Goal: Task Accomplishment & Management: Use online tool/utility

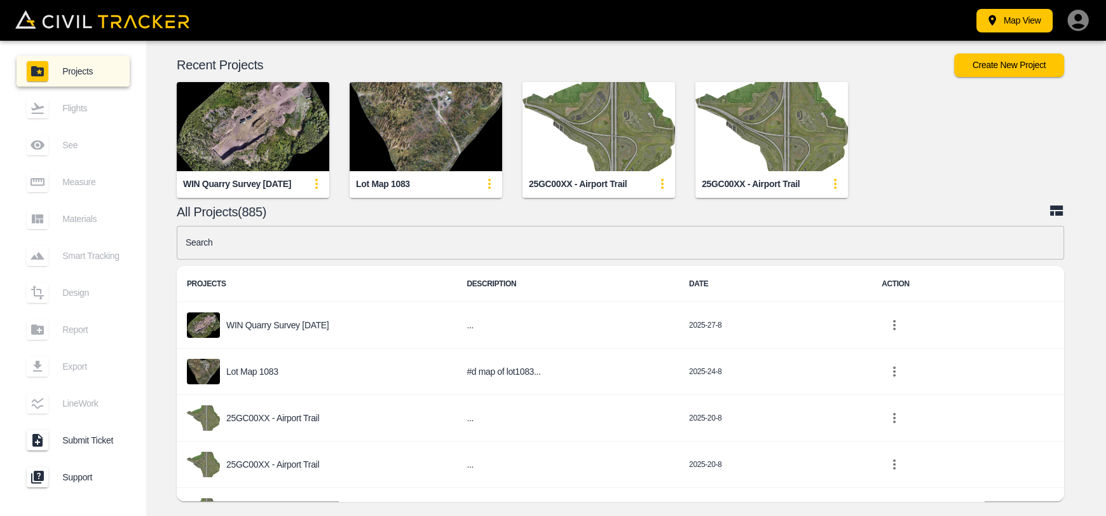
click at [396, 250] on input "text" at bounding box center [621, 243] width 888 height 34
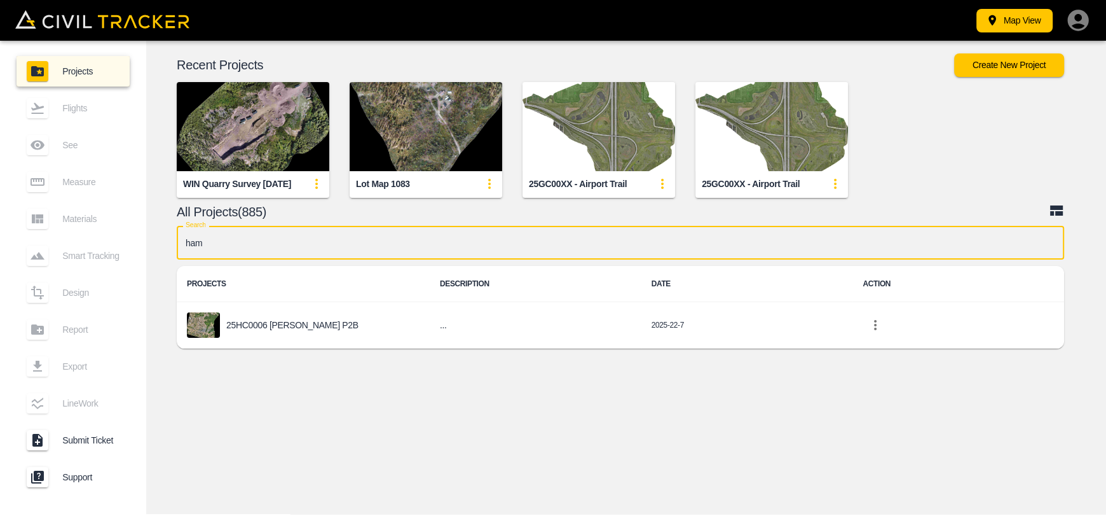
type input "[PERSON_NAME]"
click at [277, 320] on p "25HC0006 [PERSON_NAME] P2B" at bounding box center [292, 325] width 132 height 10
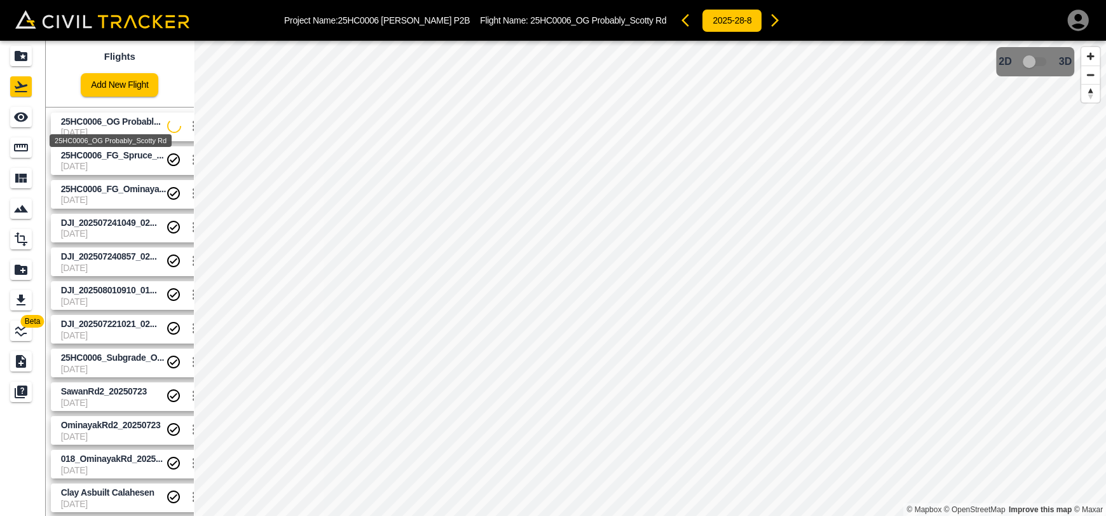
click at [104, 124] on span "25HC0006_OG Probabl..." at bounding box center [111, 121] width 100 height 10
click at [33, 120] on div "See" at bounding box center [22, 117] width 25 height 20
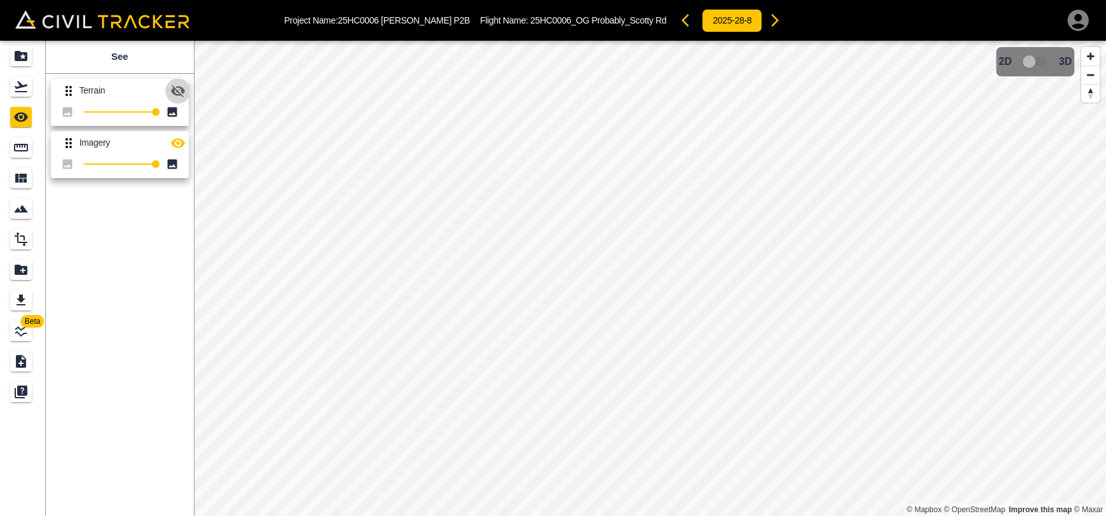
click at [178, 96] on icon "button" at bounding box center [177, 90] width 15 height 15
click at [170, 99] on button "button" at bounding box center [177, 90] width 25 height 25
click at [180, 146] on icon "button" at bounding box center [178, 143] width 14 height 10
drag, startPoint x: 178, startPoint y: 148, endPoint x: 188, endPoint y: 153, distance: 11.4
click at [178, 149] on icon "button" at bounding box center [177, 142] width 15 height 15
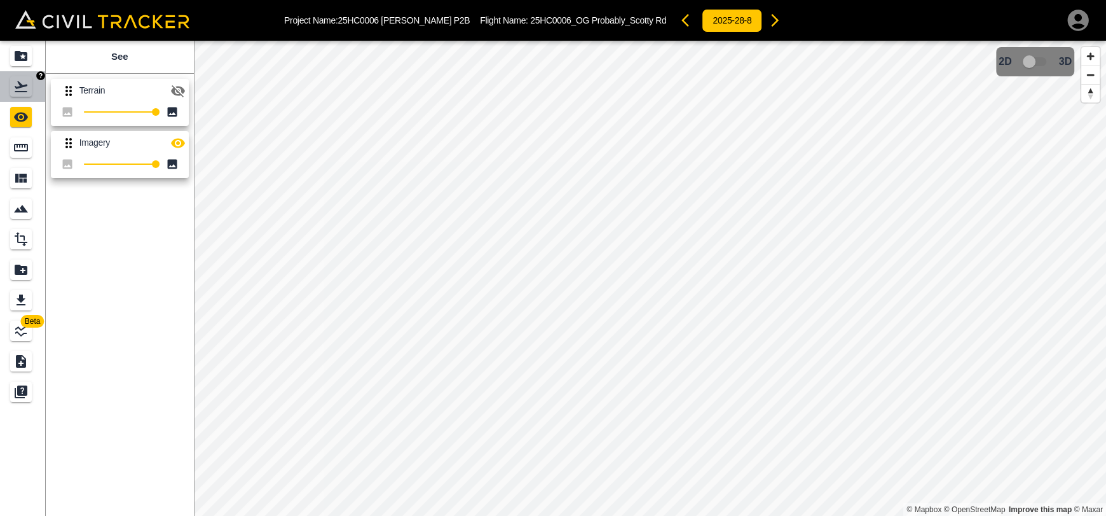
click at [24, 86] on icon "Flights" at bounding box center [21, 86] width 13 height 11
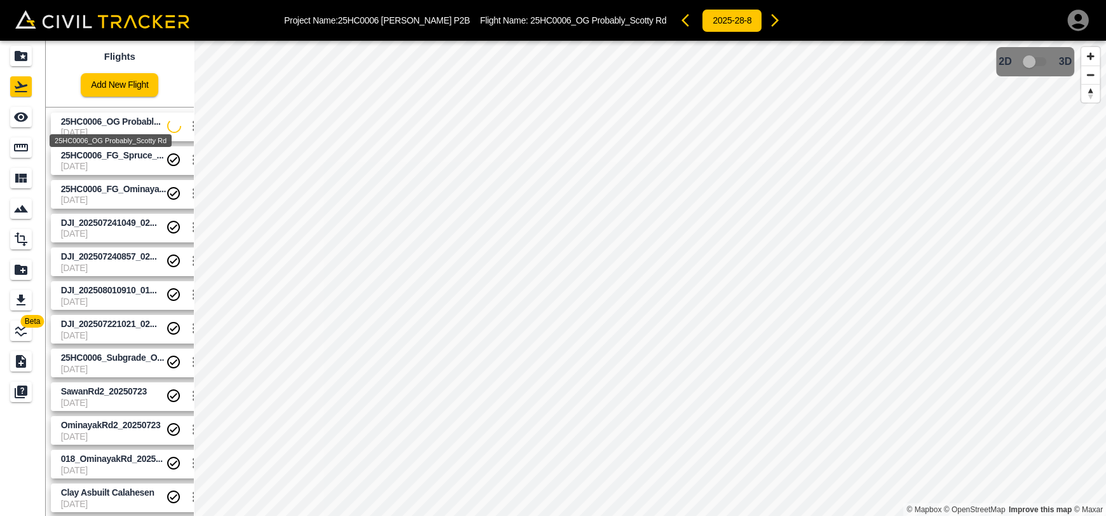
click at [90, 118] on span "25HC0006_OG Probabl..." at bounding box center [111, 121] width 100 height 10
click at [28, 114] on icon "See" at bounding box center [20, 116] width 15 height 15
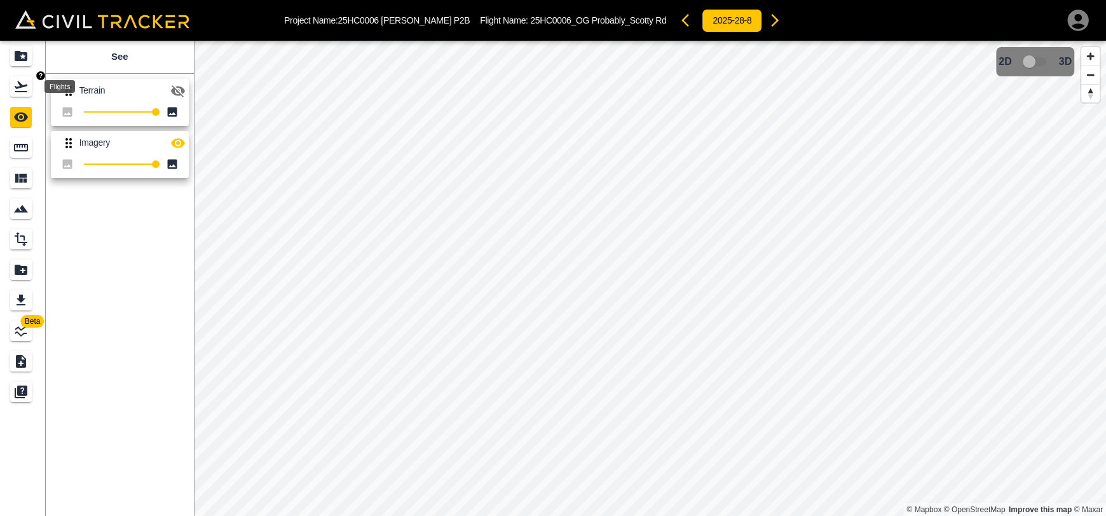
click at [25, 92] on icon "Flights" at bounding box center [20, 86] width 15 height 15
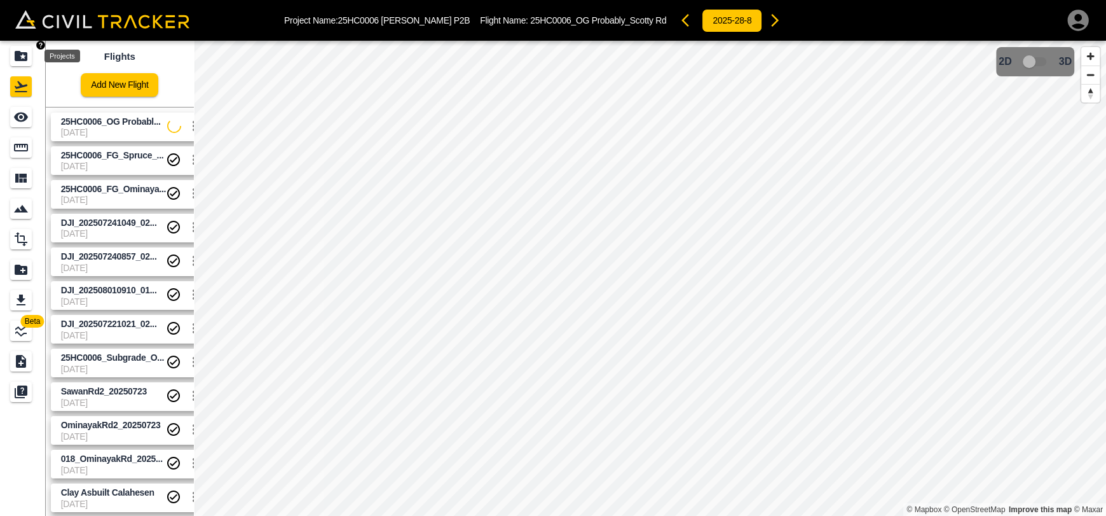
click at [21, 58] on icon "Projects" at bounding box center [21, 56] width 13 height 10
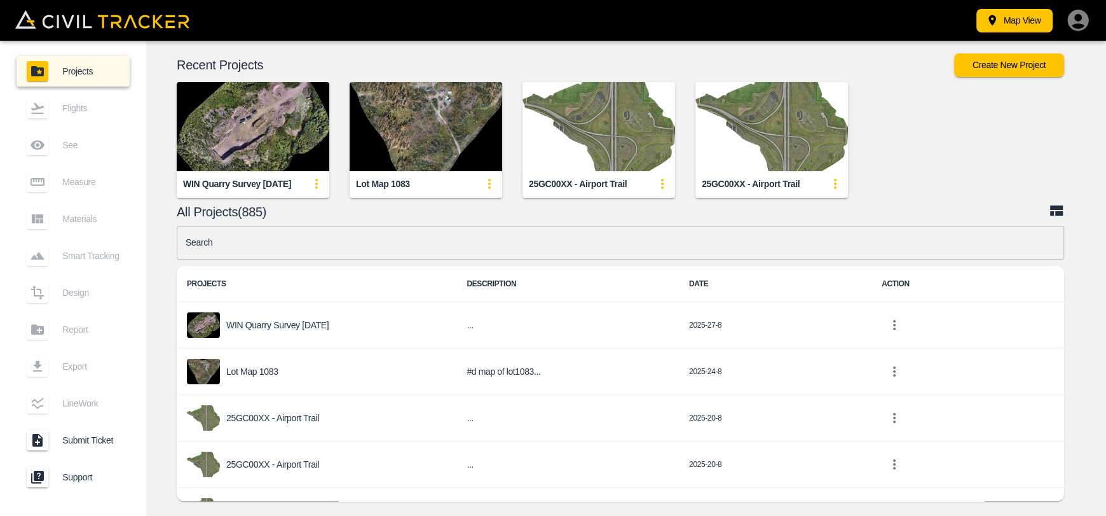
click at [351, 251] on input "text" at bounding box center [621, 243] width 888 height 34
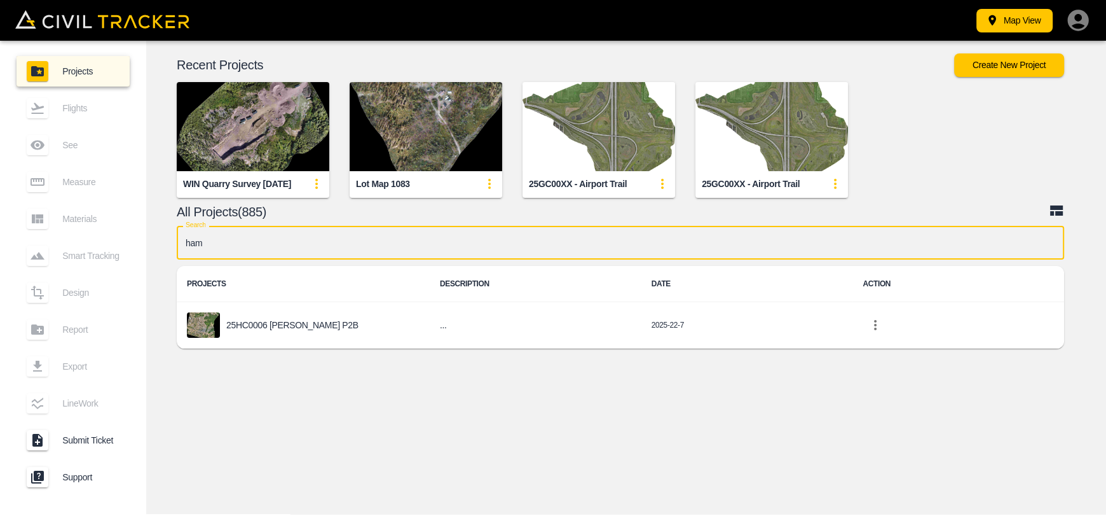
type input "[PERSON_NAME]"
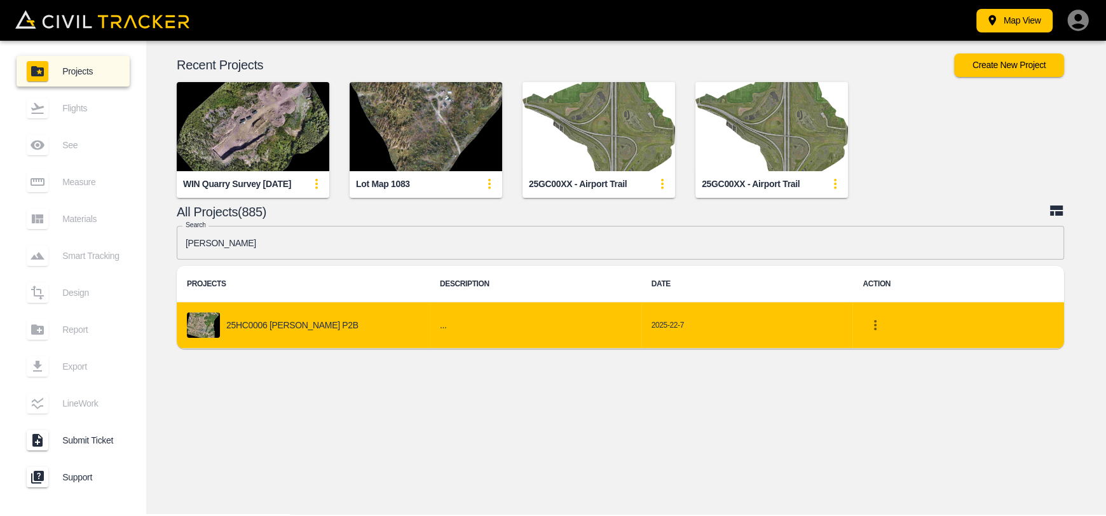
click at [372, 323] on div "25HC0006 [PERSON_NAME] P2B" at bounding box center [303, 324] width 233 height 25
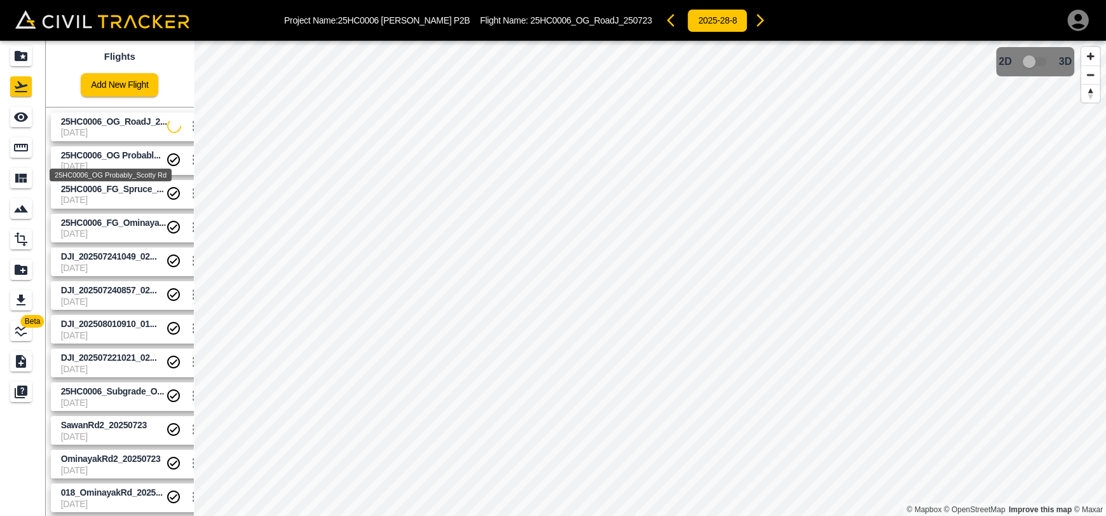
click at [109, 157] on span "25HC0006_OG Probabl..." at bounding box center [111, 155] width 100 height 10
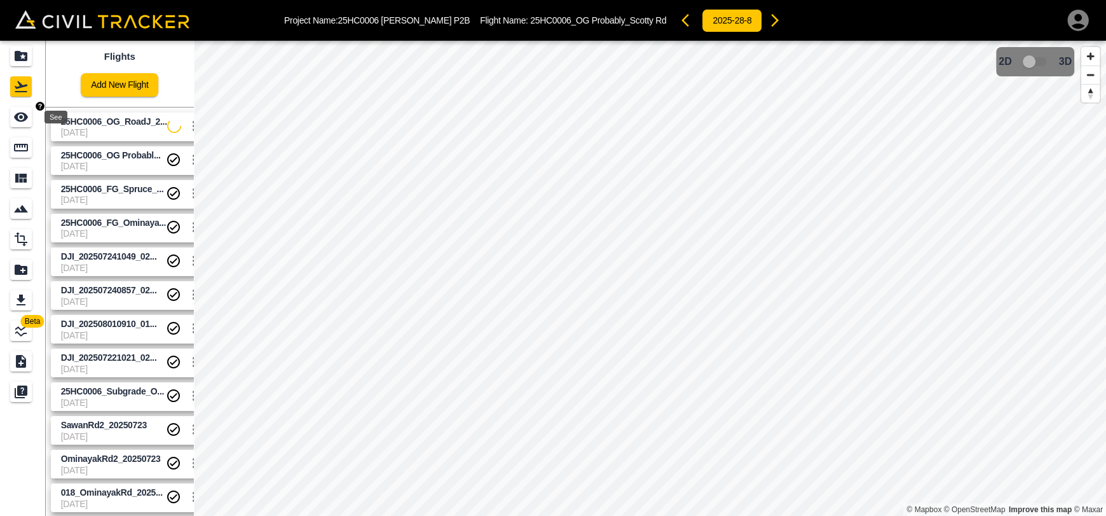
click at [18, 120] on icon "See" at bounding box center [21, 118] width 14 height 10
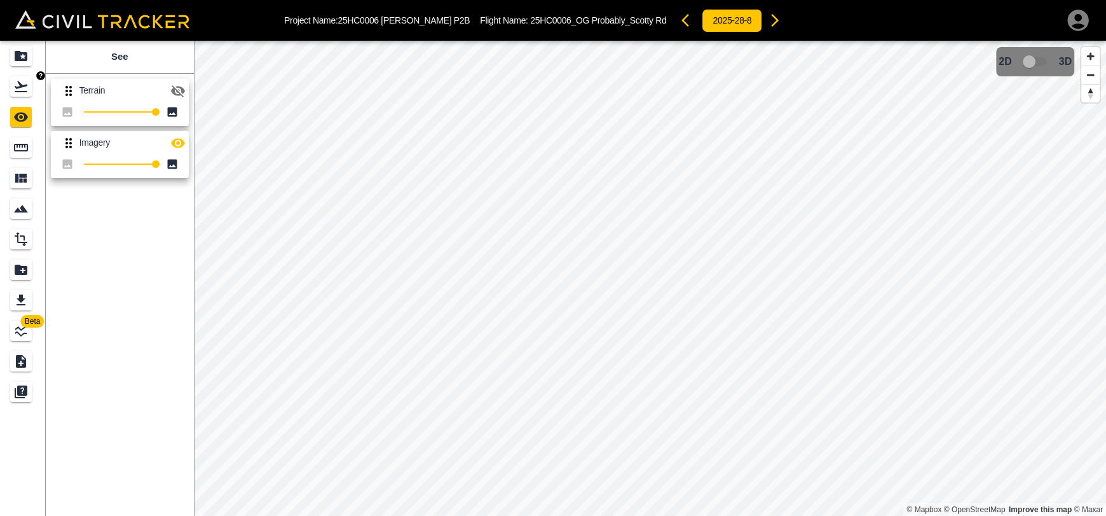
click at [27, 89] on icon "Flights" at bounding box center [20, 86] width 15 height 15
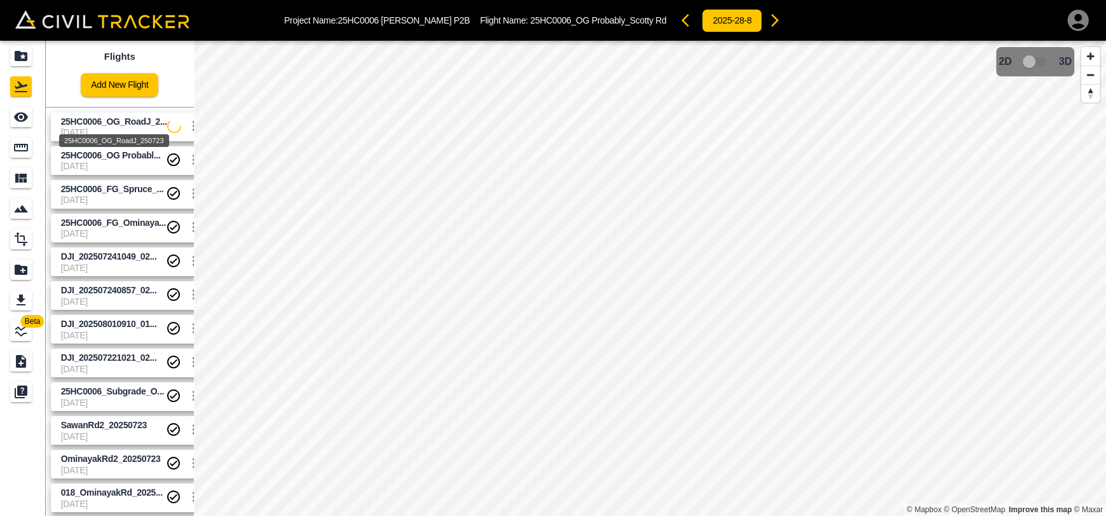
click at [92, 125] on div "25HC0006_OG_RoadJ_250723" at bounding box center [114, 136] width 113 height 23
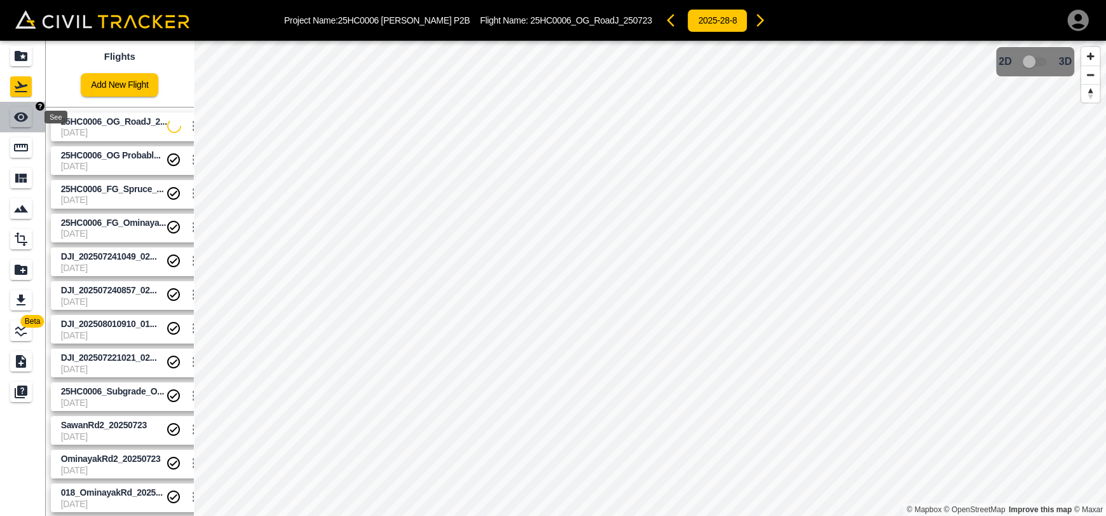
click at [22, 112] on icon "See" at bounding box center [20, 116] width 15 height 15
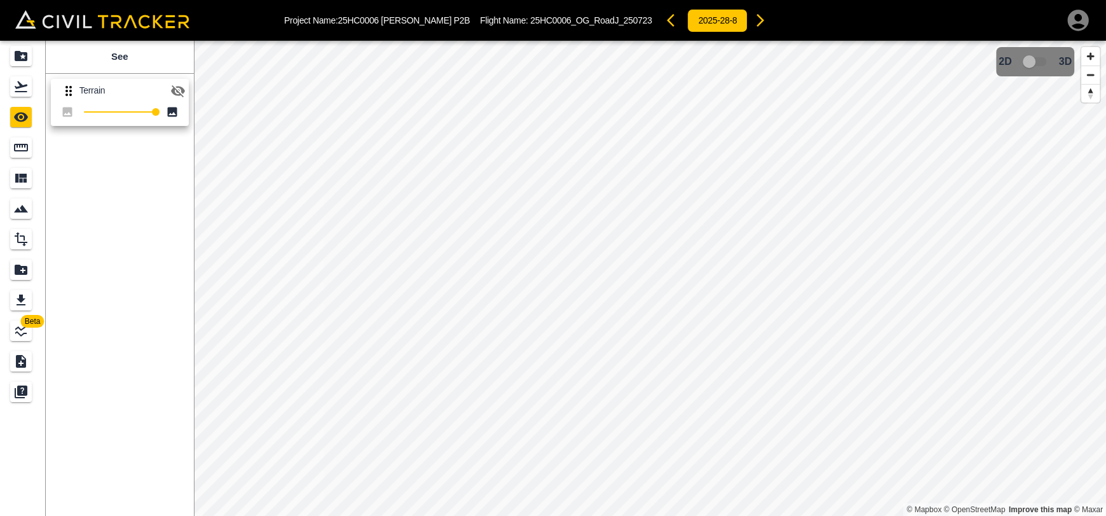
click at [183, 86] on icon "button" at bounding box center [177, 90] width 15 height 15
click at [31, 93] on div "Flights" at bounding box center [21, 86] width 22 height 20
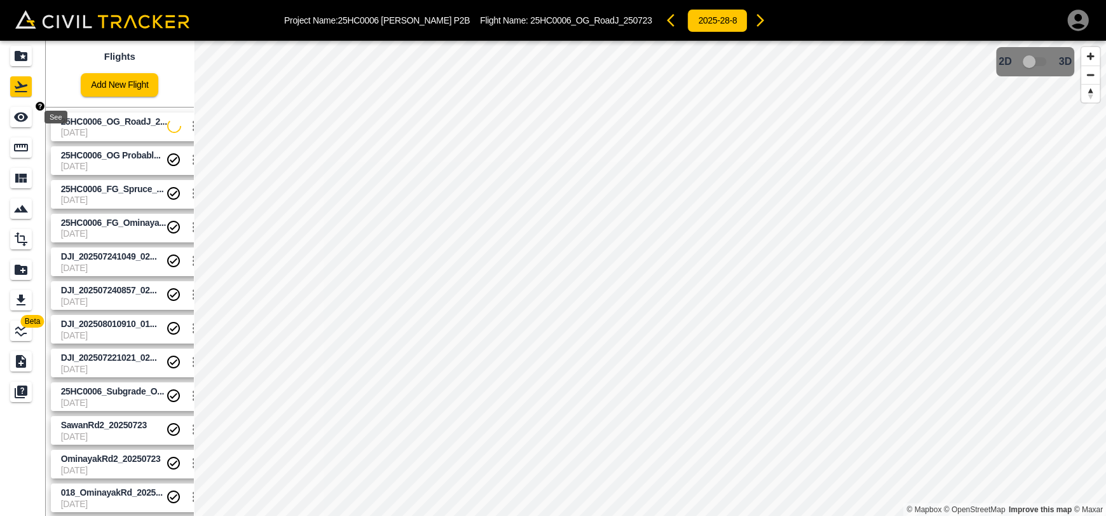
click at [32, 118] on div "See" at bounding box center [22, 117] width 25 height 20
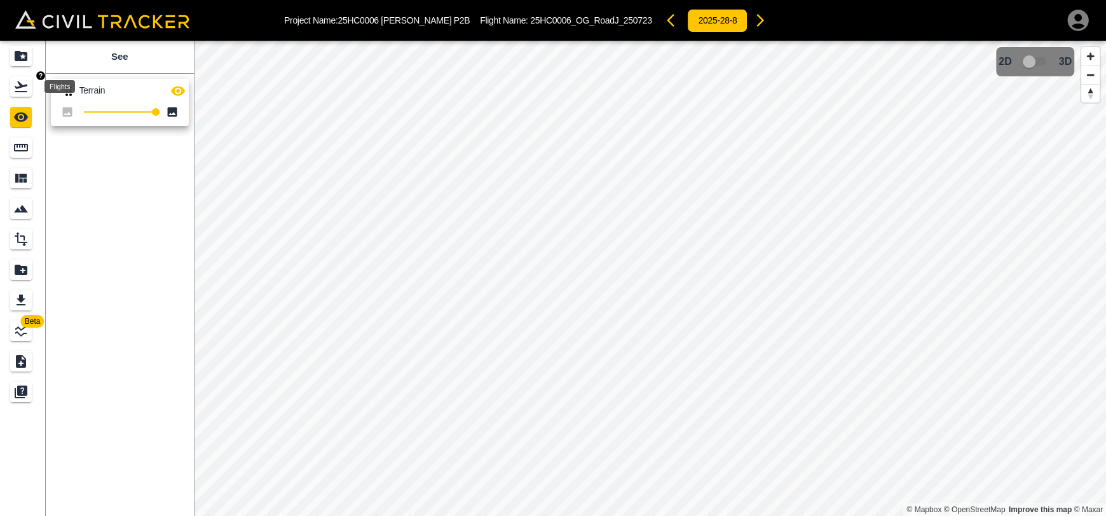
click at [27, 81] on icon "Flights" at bounding box center [20, 86] width 15 height 15
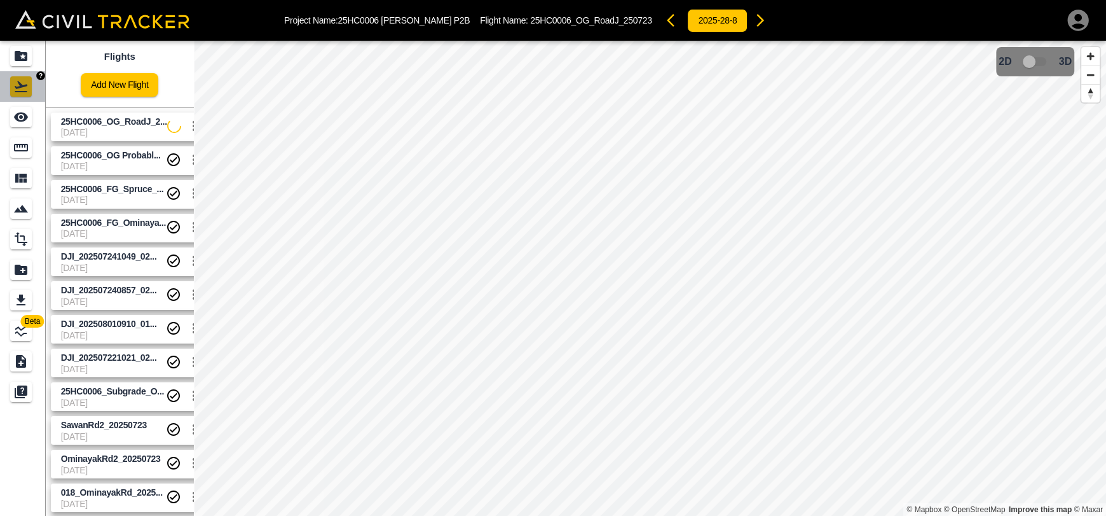
click at [25, 72] on link at bounding box center [23, 86] width 46 height 31
click at [22, 54] on icon "Projects" at bounding box center [21, 56] width 13 height 10
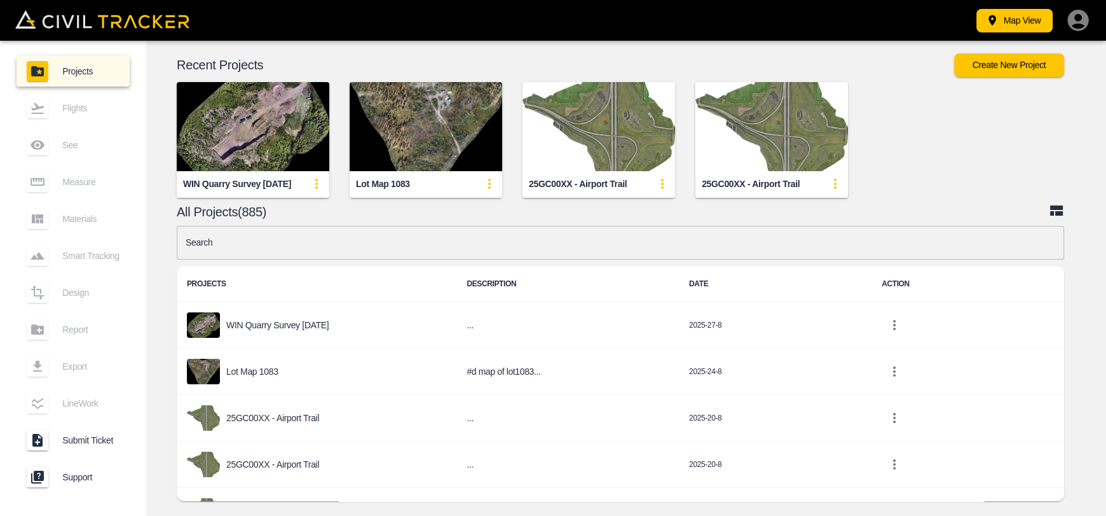
click at [372, 216] on div "Recent Projects Create New Project WIN Quarry Survey [DATE] Lot Map 1083 25GC00…" at bounding box center [626, 280] width 960 height 479
click at [393, 234] on input "text" at bounding box center [621, 243] width 888 height 34
click at [397, 252] on input "text" at bounding box center [621, 243] width 888 height 34
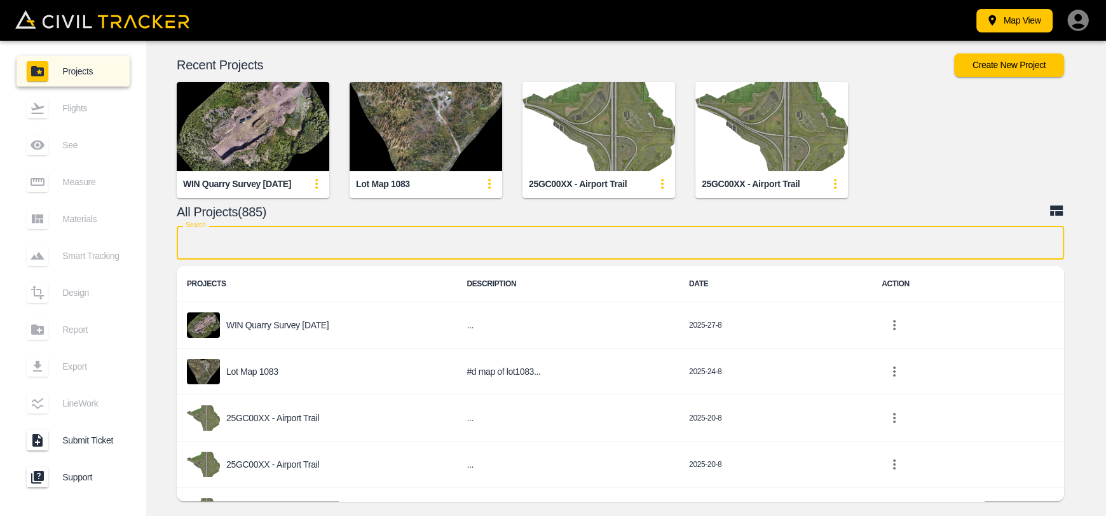
click at [341, 191] on div "Lot Map 1083" at bounding box center [415, 130] width 173 height 136
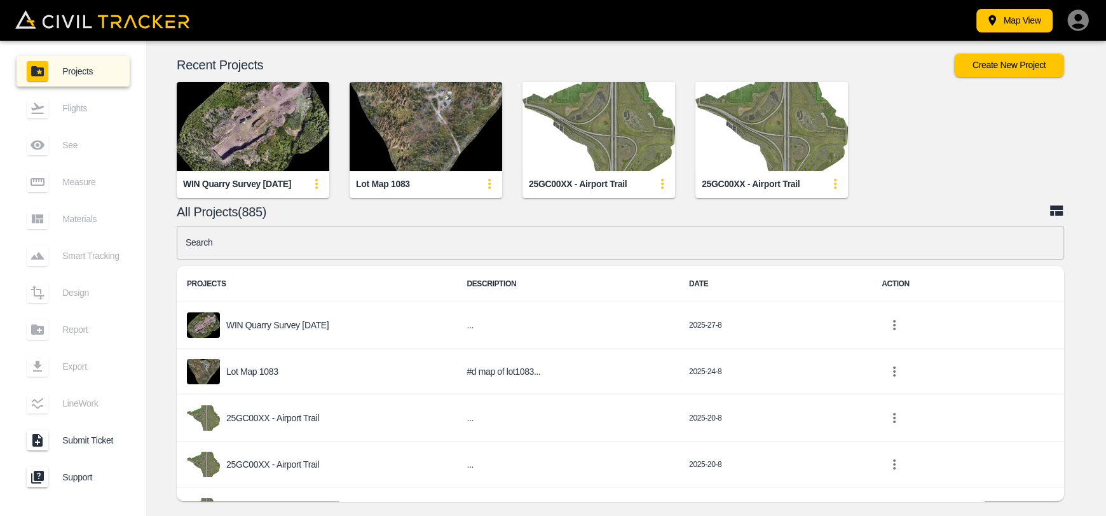
click at [581, 245] on input "text" at bounding box center [621, 243] width 888 height 34
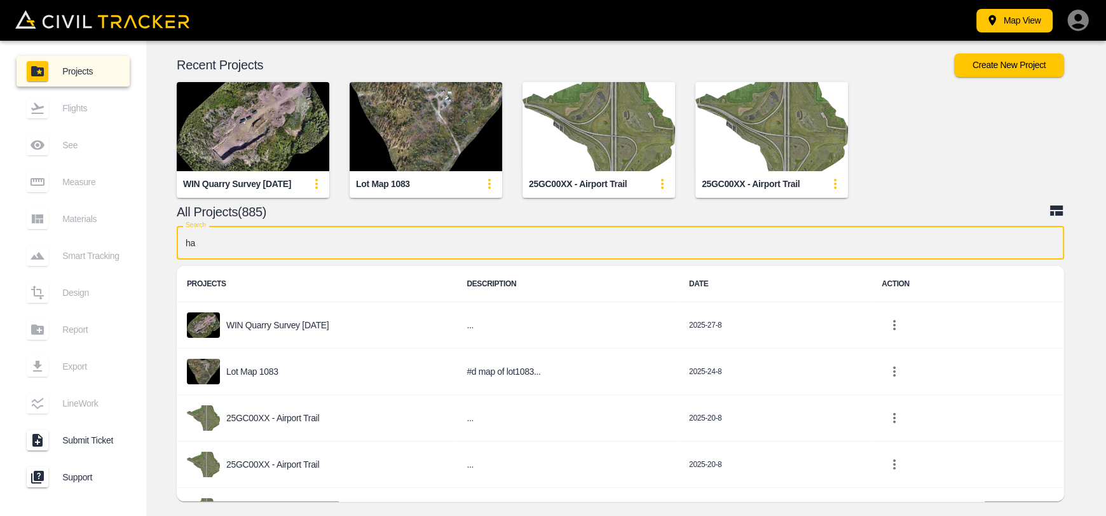
type input "ham"
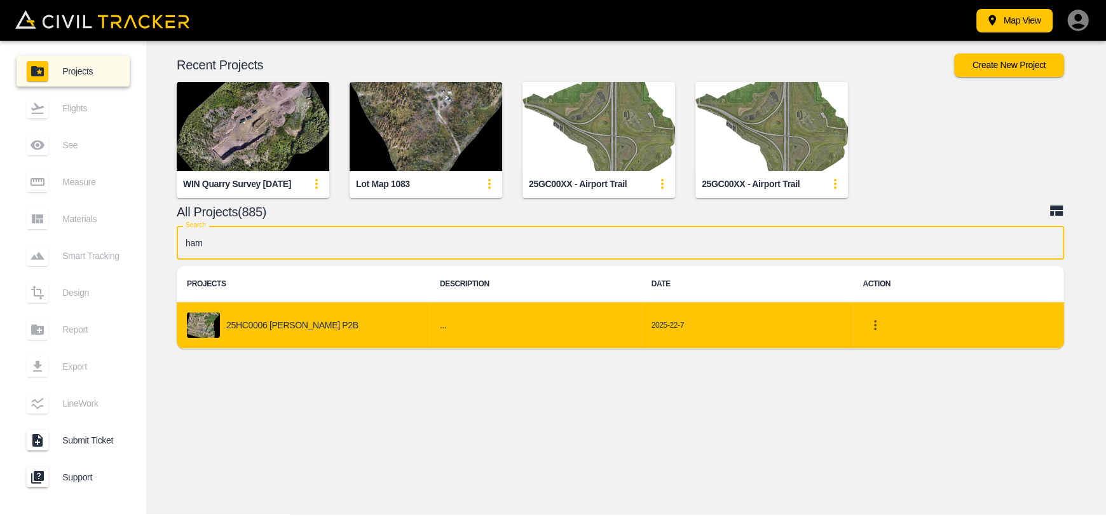
click at [319, 332] on div "25HC0006 [PERSON_NAME] P2B" at bounding box center [303, 324] width 233 height 25
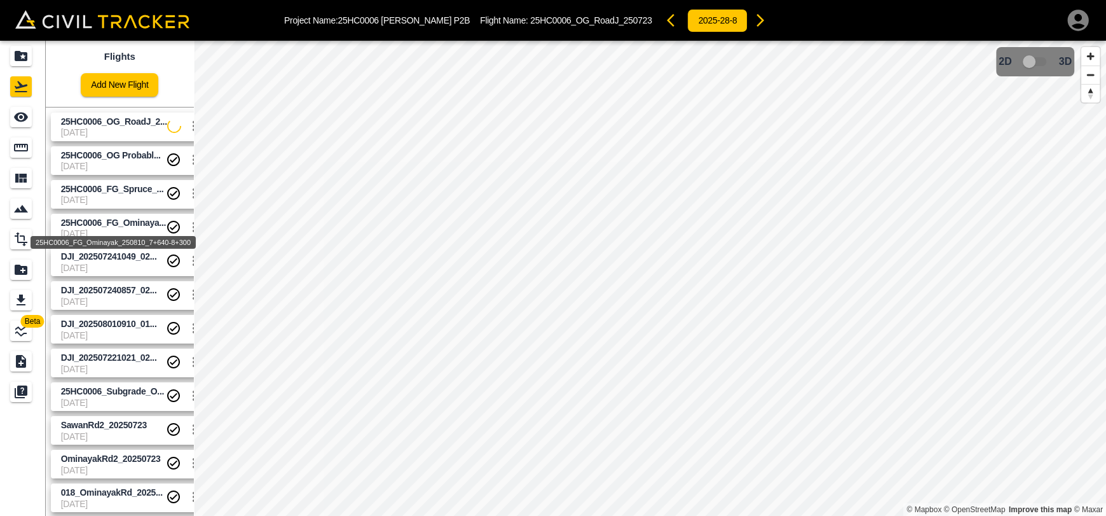
click at [122, 217] on span "25HC0006_FG_Ominaya..." at bounding box center [114, 222] width 106 height 10
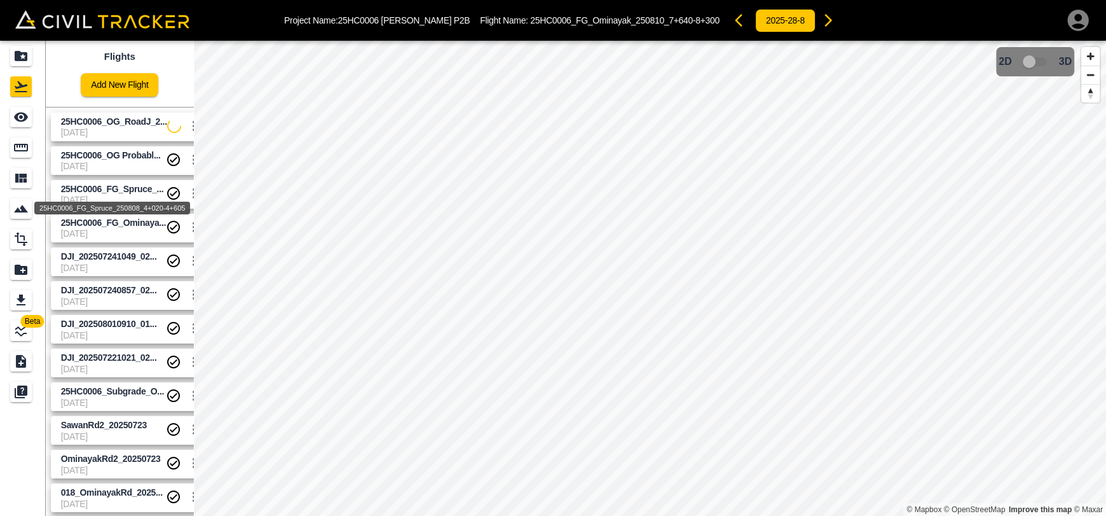
click at [122, 189] on span "25HC0006_FG_Spruce_..." at bounding box center [112, 189] width 103 height 10
click at [122, 166] on span "[DATE]" at bounding box center [114, 166] width 106 height 10
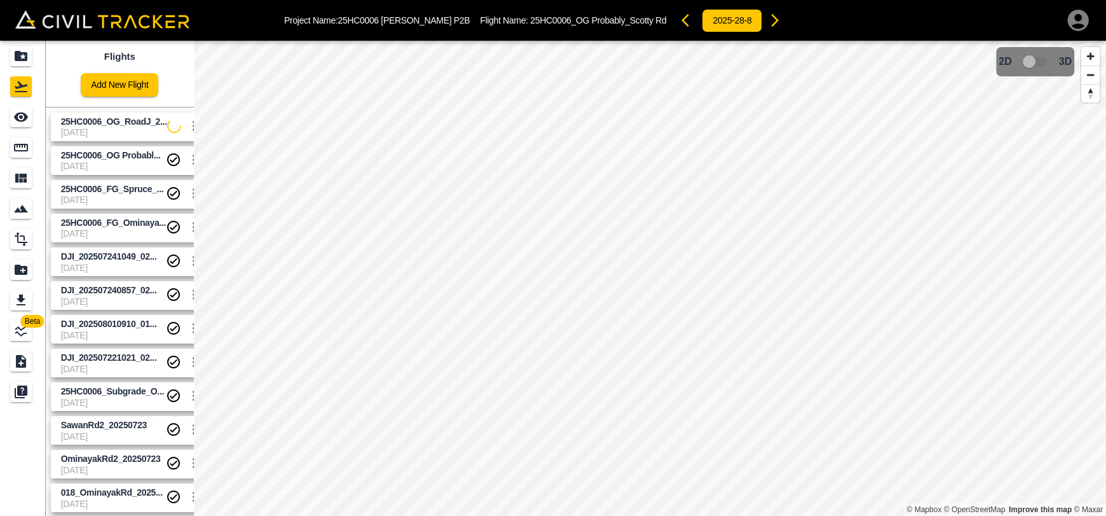
click at [121, 127] on span "25HC0006_OG_RoadJ_2..." at bounding box center [114, 122] width 107 height 12
click at [90, 147] on link "25HC0006_OG Probabl... [DATE]" at bounding box center [128, 160] width 155 height 29
click at [92, 132] on span "[DATE]" at bounding box center [114, 132] width 107 height 10
click at [139, 130] on span "[DATE]" at bounding box center [114, 132] width 107 height 10
click at [31, 123] on div "See" at bounding box center [21, 117] width 22 height 20
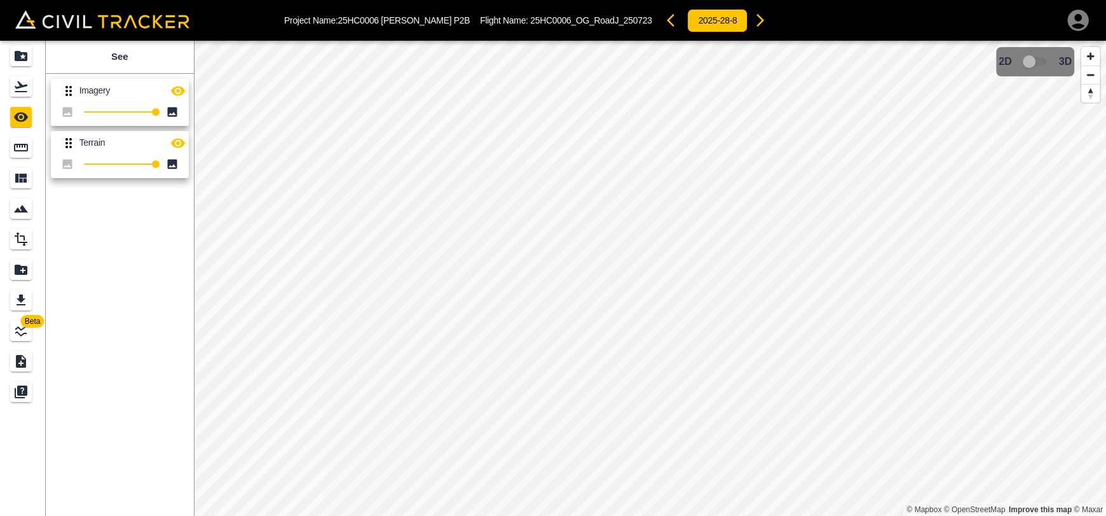
click at [25, 85] on icon "Flights" at bounding box center [21, 86] width 13 height 11
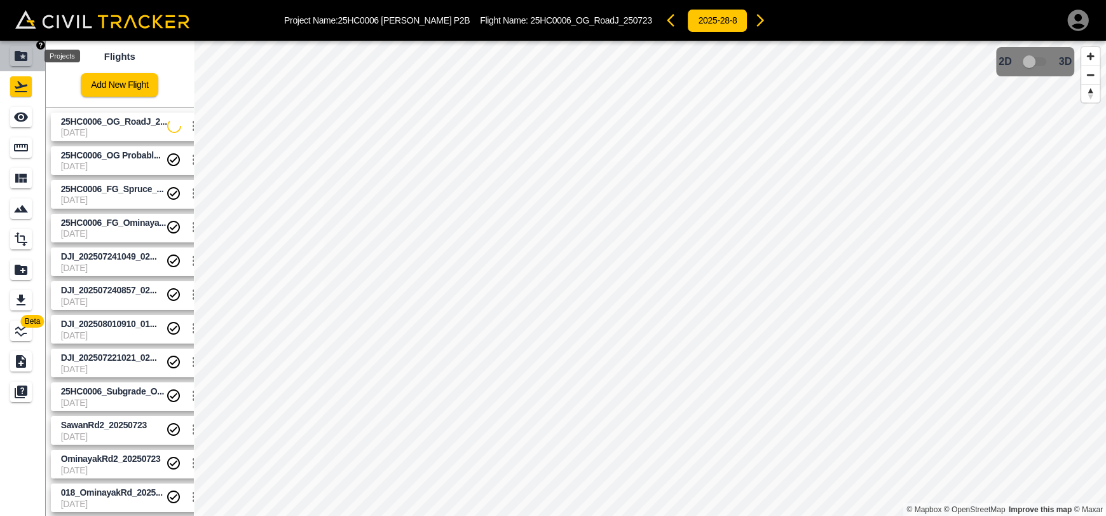
click at [22, 63] on div "Projects" at bounding box center [21, 56] width 22 height 20
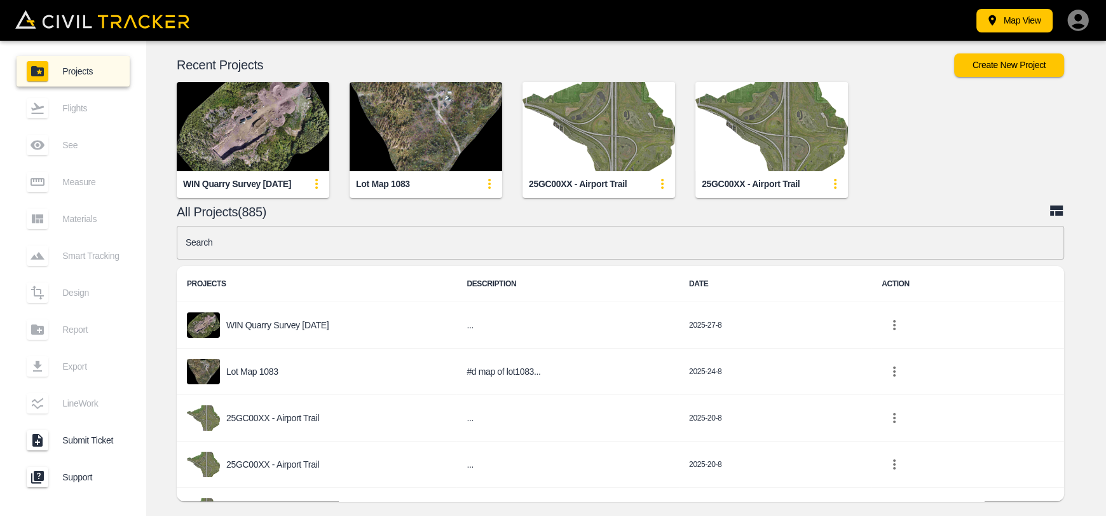
click at [370, 249] on input "text" at bounding box center [621, 243] width 888 height 34
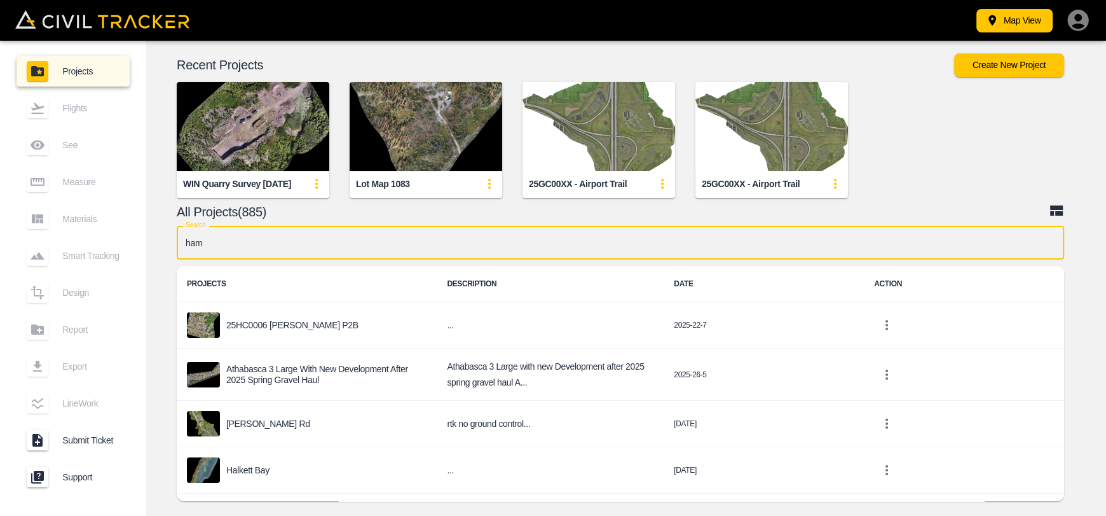
type input "[PERSON_NAME]"
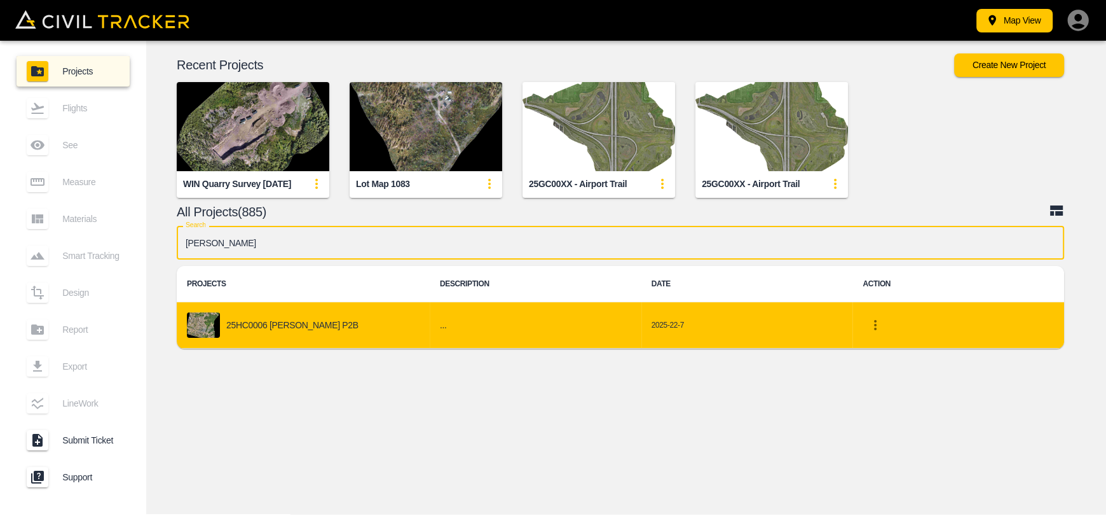
click at [325, 323] on div "25HC0006 [PERSON_NAME] P2B" at bounding box center [303, 324] width 233 height 25
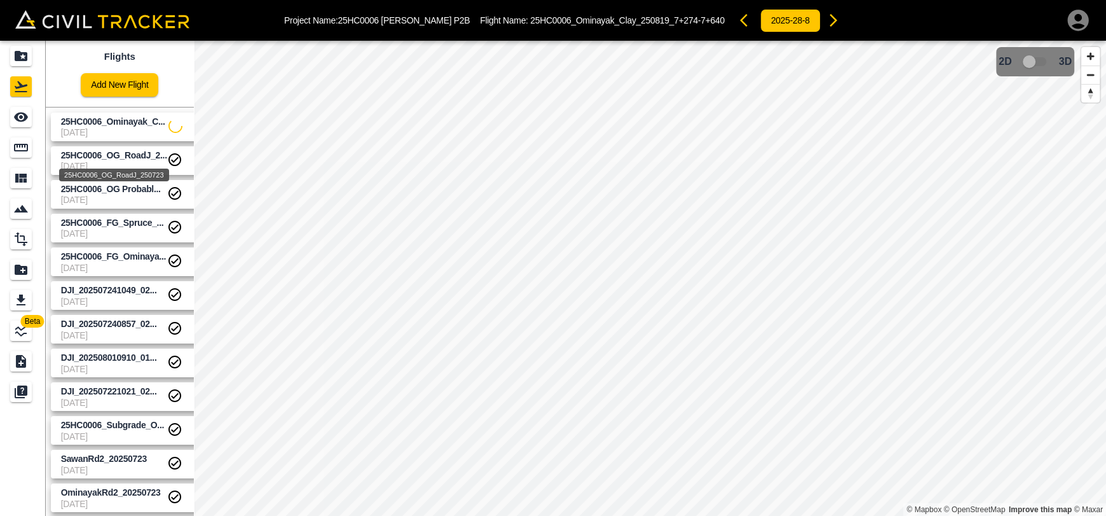
click at [120, 127] on span "[DATE]" at bounding box center [114, 132] width 107 height 10
click at [24, 118] on icon "See" at bounding box center [20, 116] width 15 height 15
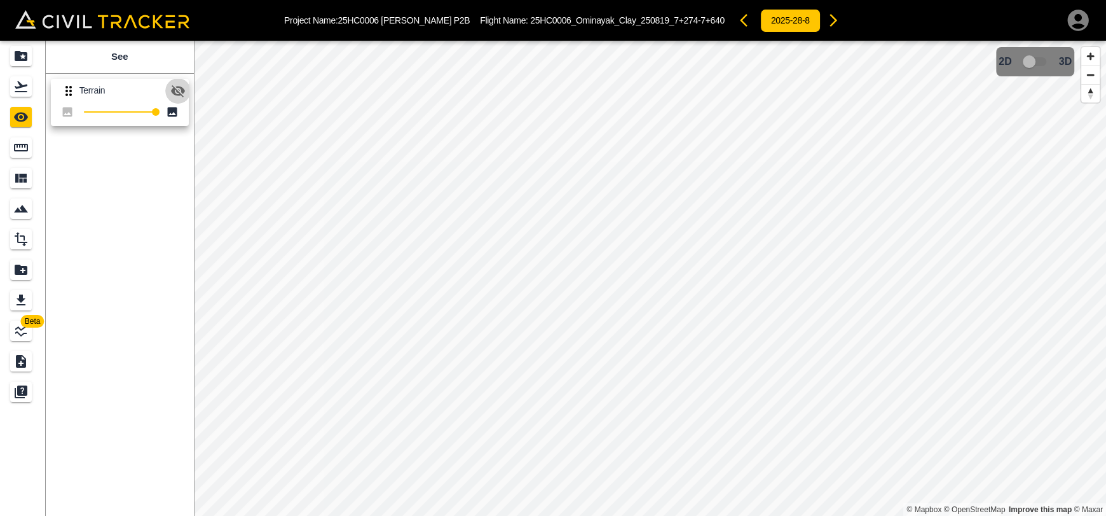
click at [183, 88] on icon "button" at bounding box center [178, 91] width 14 height 12
click at [21, 95] on div "Flights" at bounding box center [21, 86] width 22 height 20
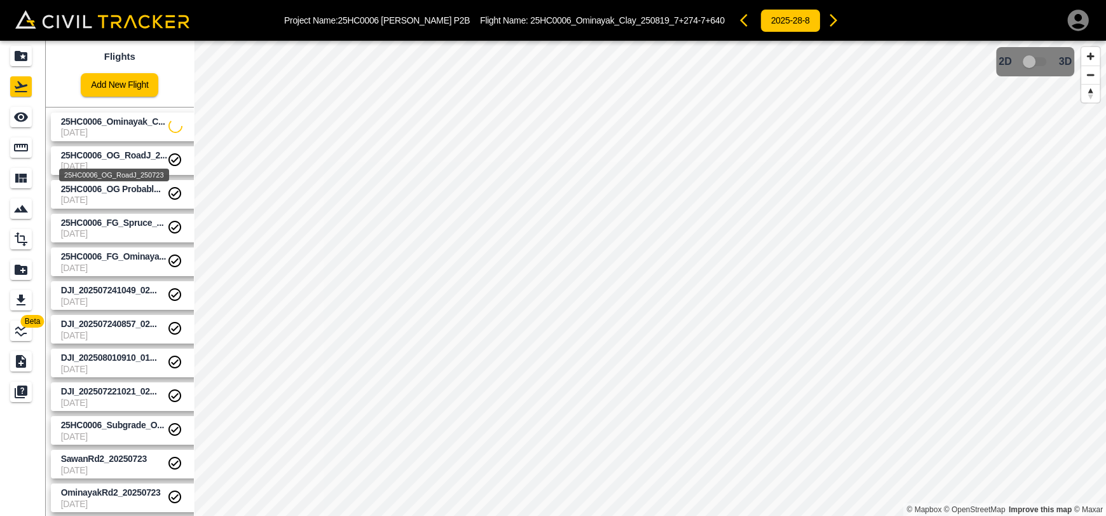
click at [76, 160] on div "25HC0006_OG_RoadJ_250723" at bounding box center [114, 171] width 113 height 23
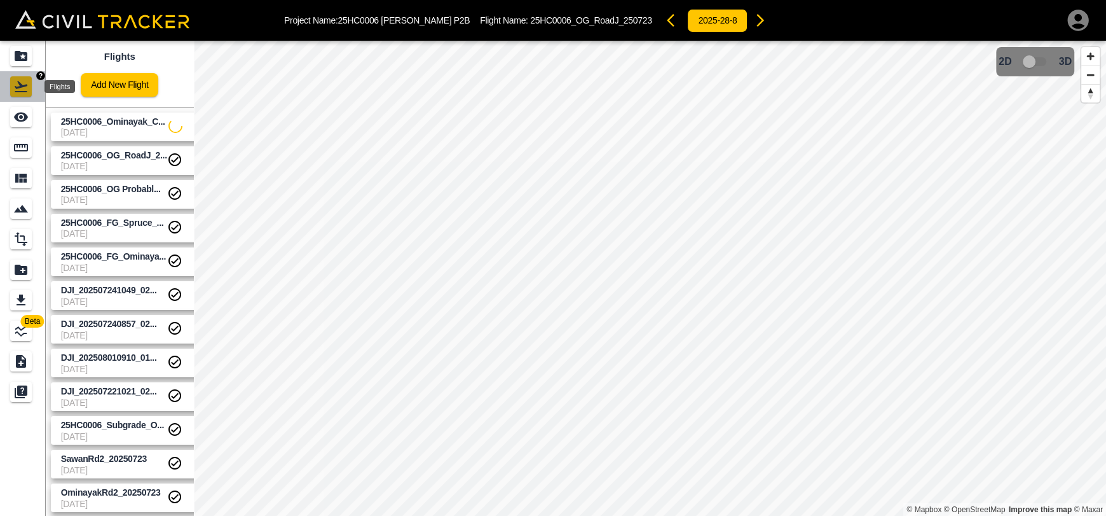
click at [24, 90] on icon "Flights" at bounding box center [20, 86] width 15 height 15
click at [85, 203] on div "25HC0006_OG Probably_Scotty Rd" at bounding box center [111, 208] width 122 height 13
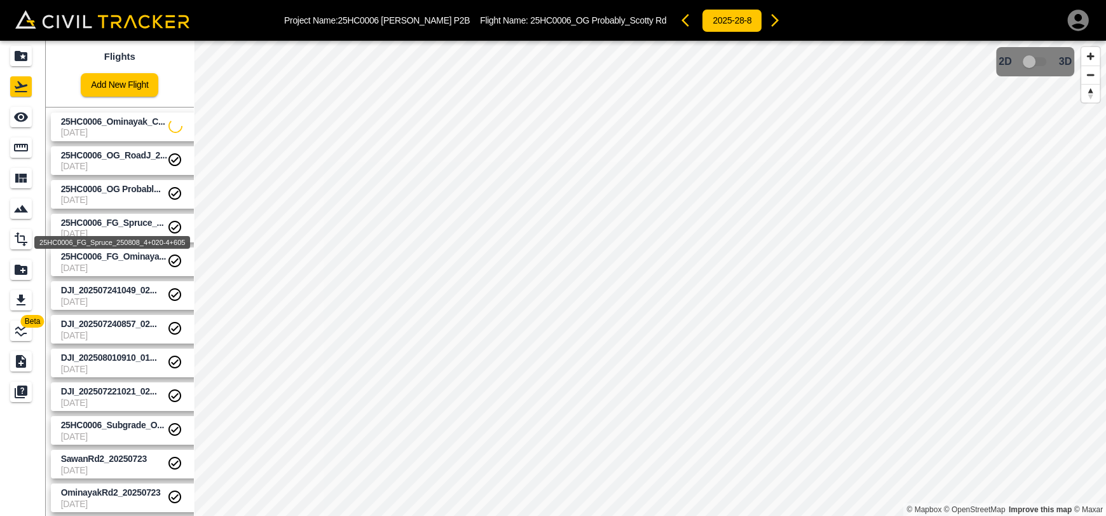
click at [85, 230] on div "25HC0006_FG_Spruce_250808_4+020-4+605" at bounding box center [112, 238] width 158 height 23
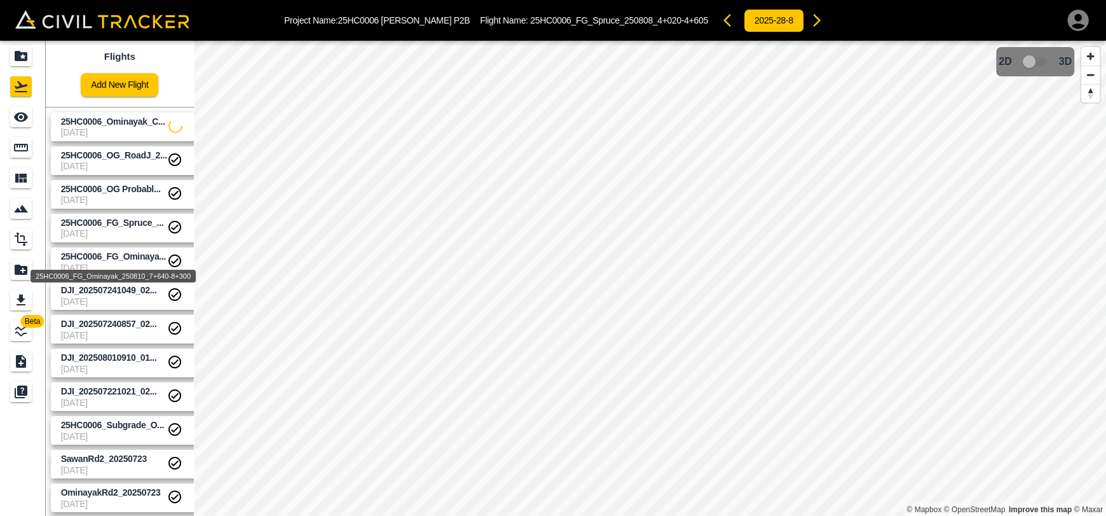
click at [90, 258] on span "25HC0006_FG_Ominaya..." at bounding box center [114, 256] width 106 height 10
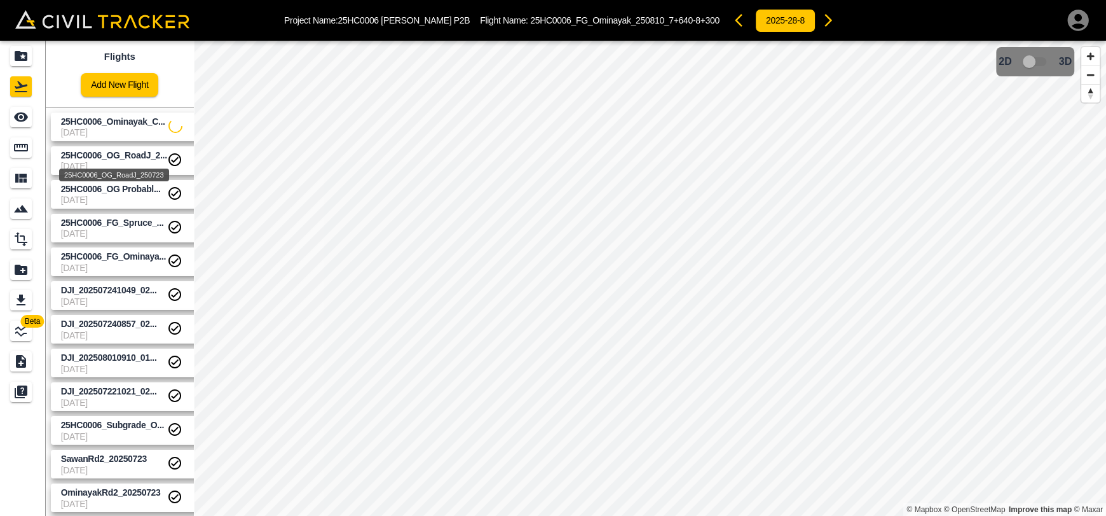
click at [99, 151] on span "25HC0006_OG_RoadJ_2..." at bounding box center [114, 155] width 106 height 10
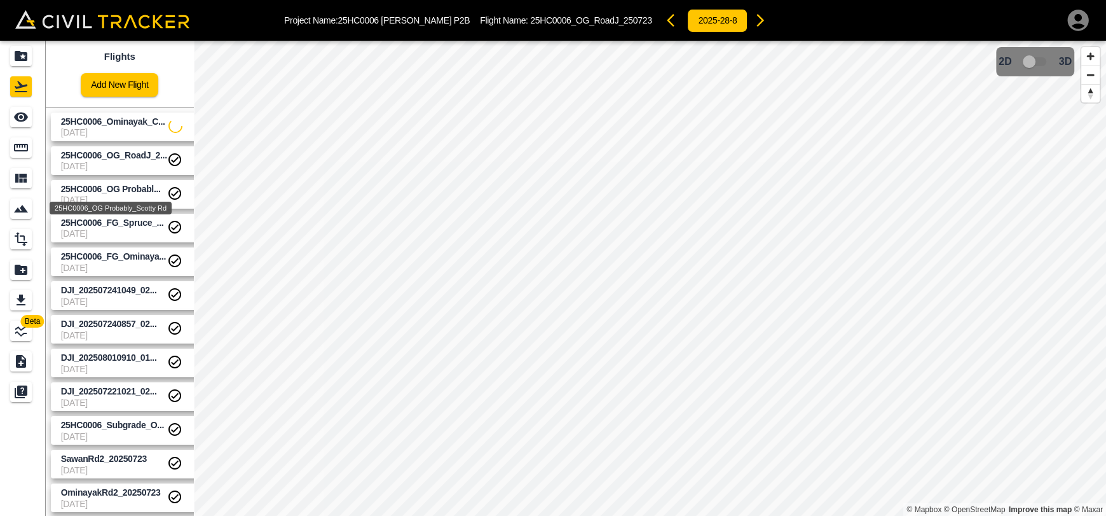
click at [99, 191] on span "25HC0006_OG Probabl..." at bounding box center [111, 189] width 100 height 10
click at [108, 125] on span "25HC0006_Ominayak_C..." at bounding box center [114, 122] width 107 height 12
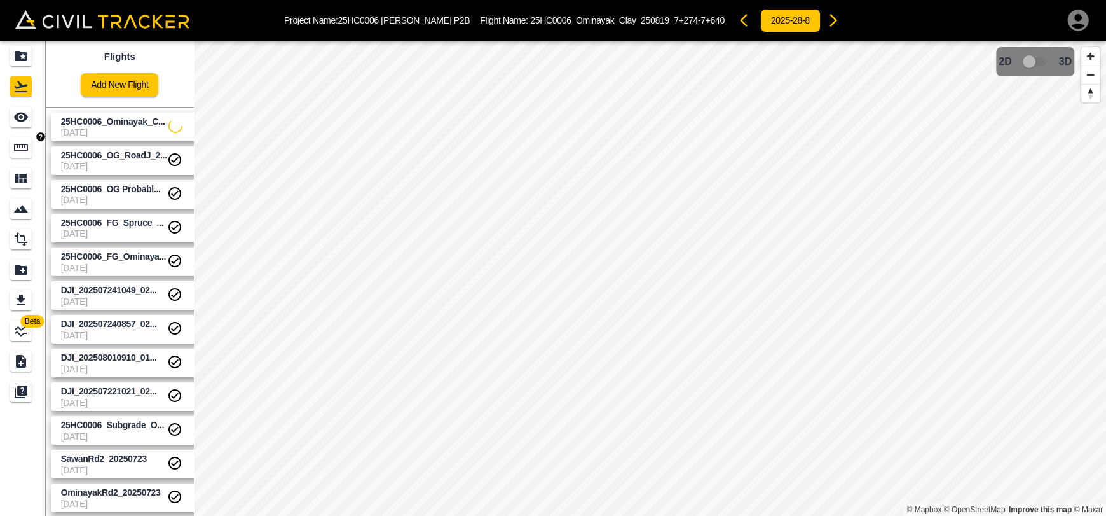
drag, startPoint x: 17, startPoint y: 156, endPoint x: 29, endPoint y: 185, distance: 31.1
click at [17, 156] on div "Measure" at bounding box center [21, 147] width 22 height 20
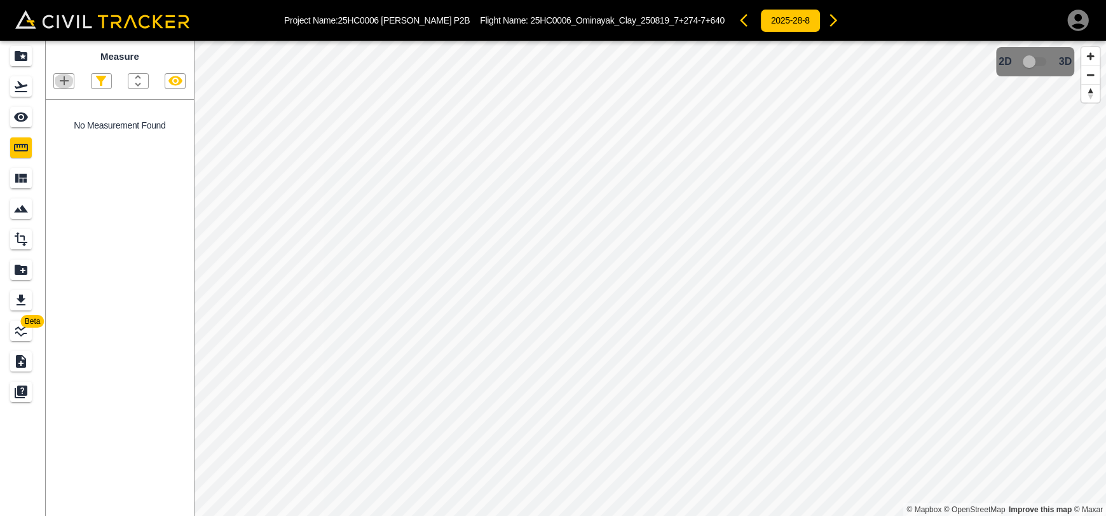
click at [64, 82] on icon "button" at bounding box center [64, 80] width 9 height 9
click at [67, 146] on p "Polygon" at bounding box center [61, 142] width 31 height 10
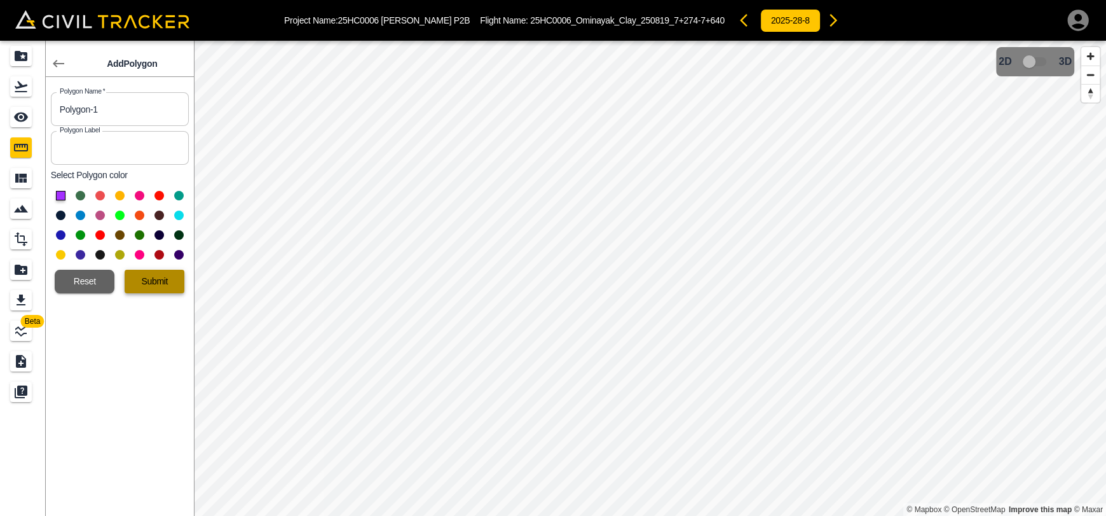
click at [156, 284] on button "Submit" at bounding box center [155, 282] width 60 height 24
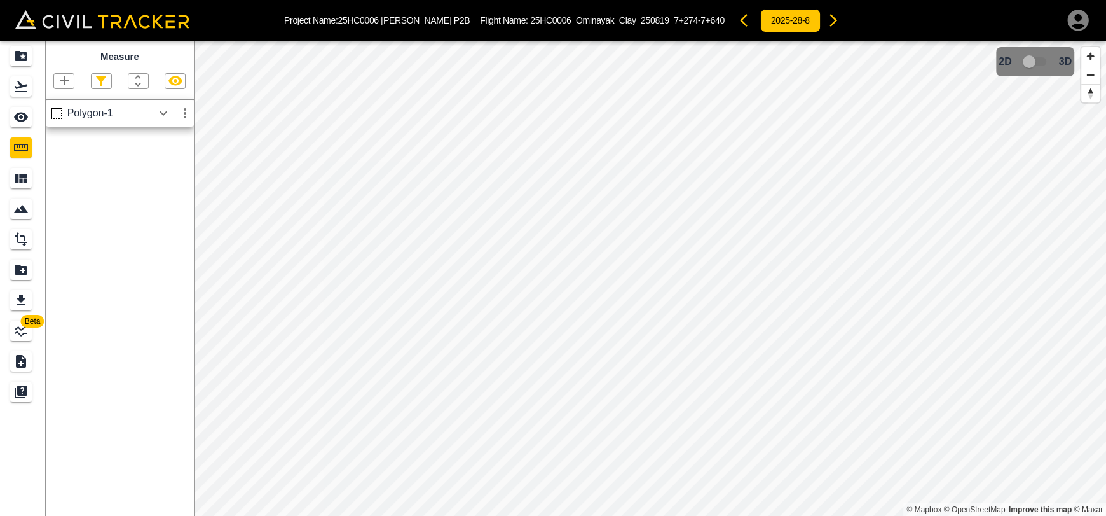
click at [159, 118] on icon "button" at bounding box center [163, 113] width 15 height 15
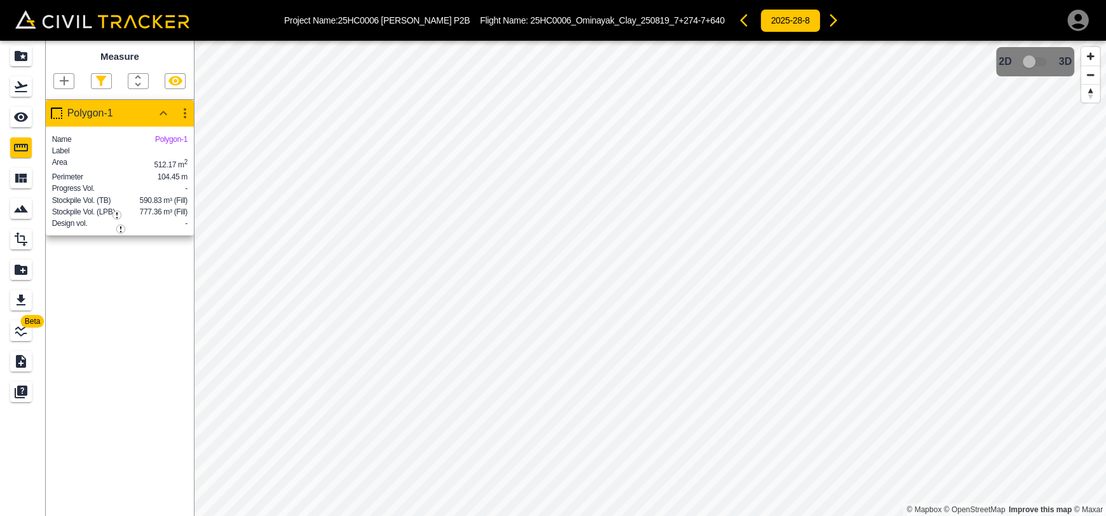
click at [145, 266] on div "Measure Polygon-1 Name Polygon-1 Label Area 512.17 m 2 Perimeter 104.45 m Progr…" at bounding box center [120, 278] width 148 height 475
click at [186, 120] on icon "button" at bounding box center [184, 113] width 15 height 15
click at [160, 189] on li "Delete" at bounding box center [154, 182] width 81 height 20
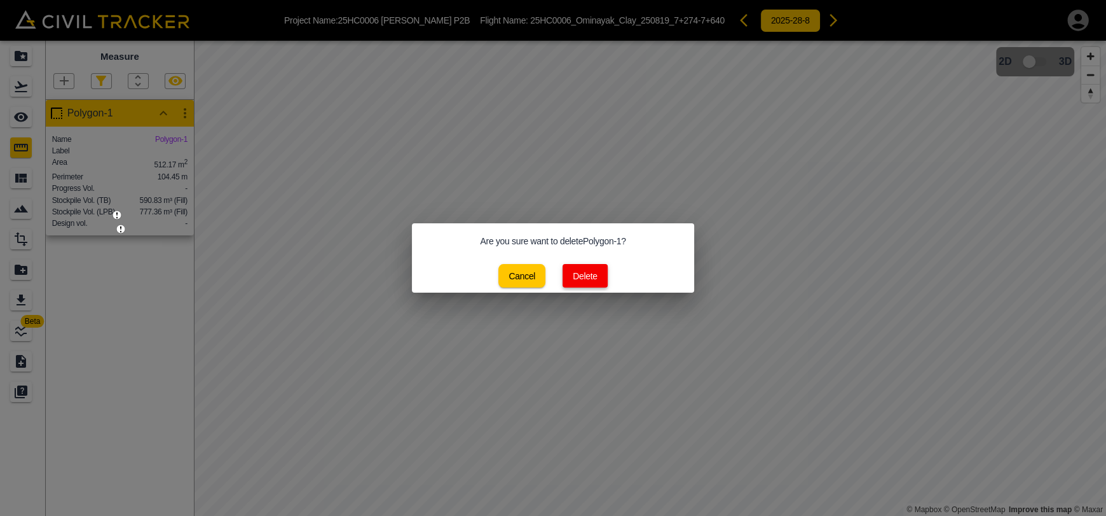
click at [578, 278] on button "Delete" at bounding box center [585, 276] width 45 height 24
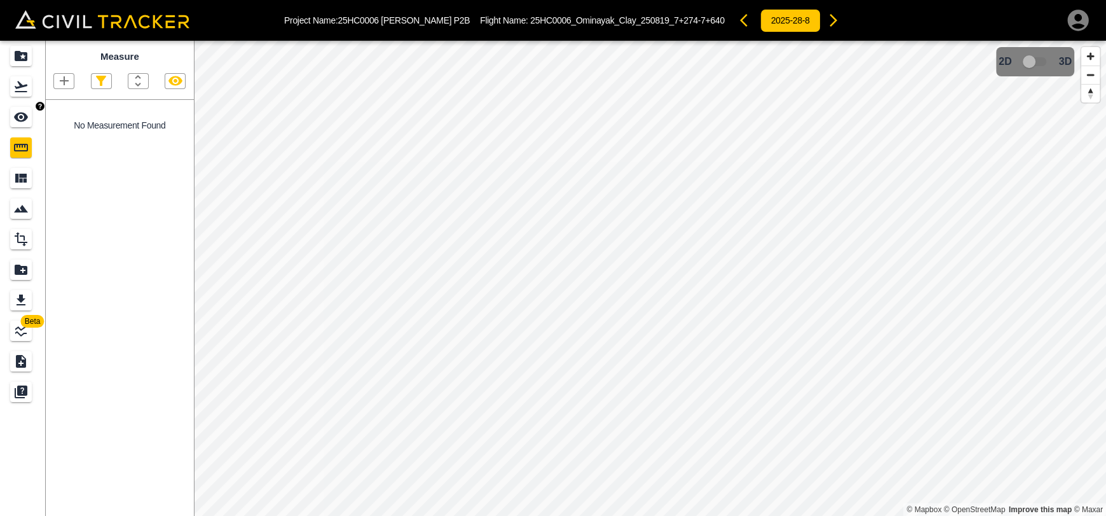
click at [20, 108] on div "See" at bounding box center [21, 117] width 22 height 20
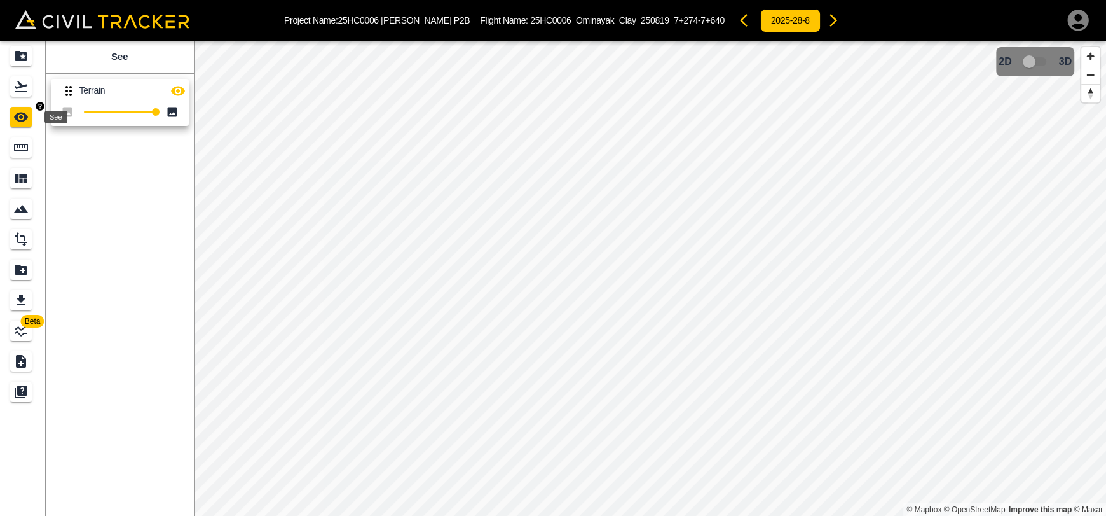
click at [22, 95] on div "Flights" at bounding box center [21, 86] width 22 height 20
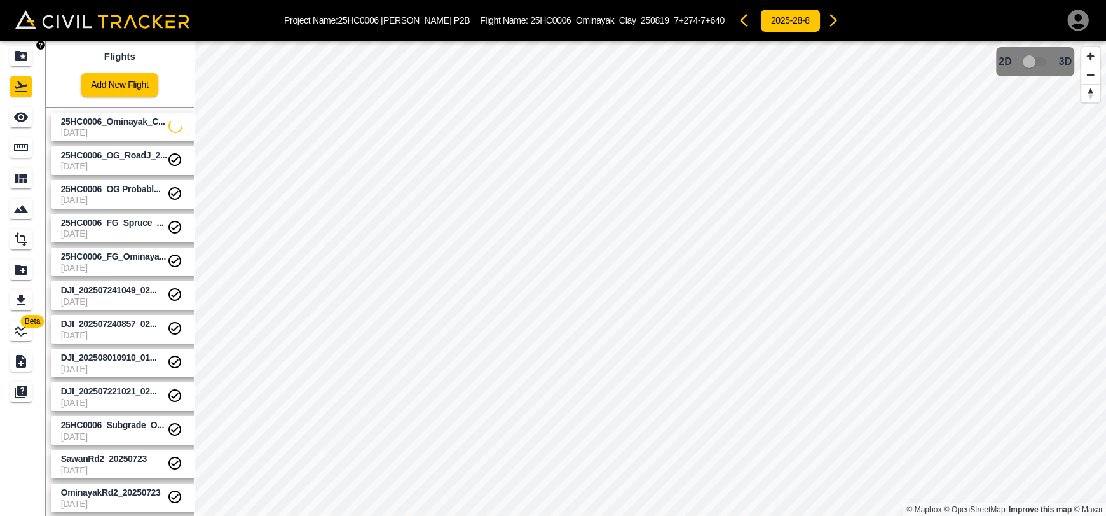
click at [20, 55] on icon "Projects" at bounding box center [21, 56] width 13 height 10
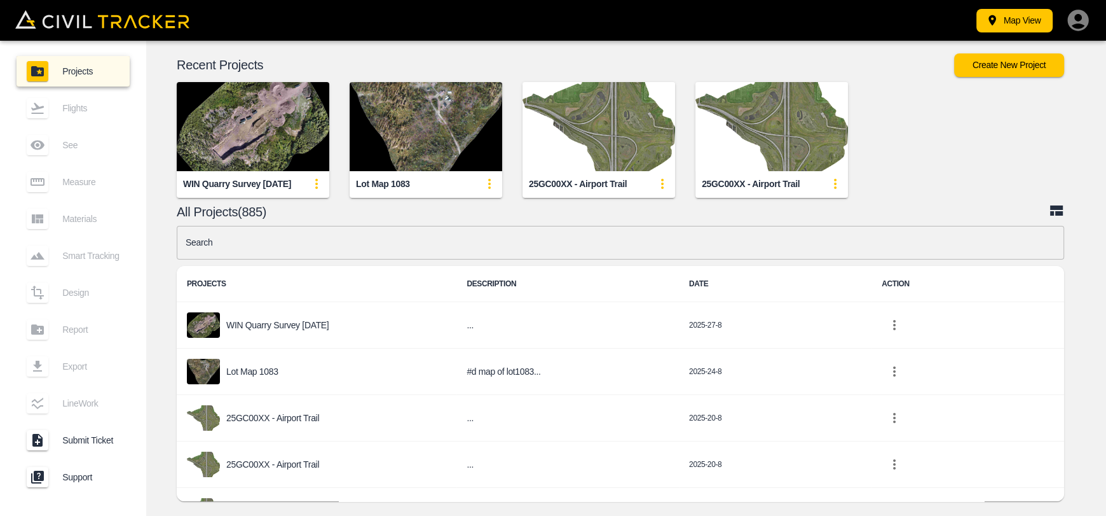
click at [287, 118] on img "button" at bounding box center [253, 126] width 153 height 89
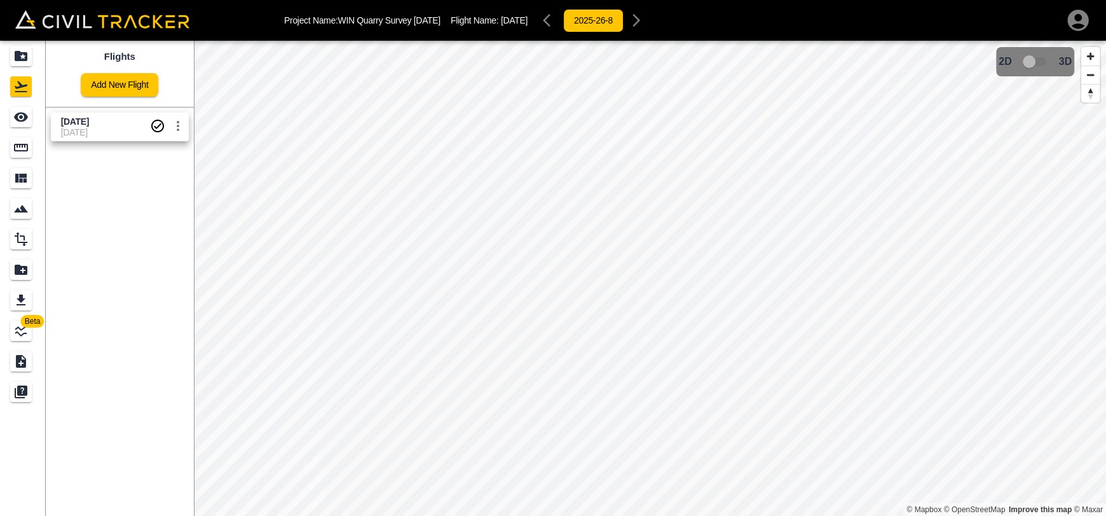
click at [64, 132] on span "8-26-2025" at bounding box center [105, 132] width 89 height 10
click at [32, 141] on div "Measure" at bounding box center [22, 147] width 25 height 20
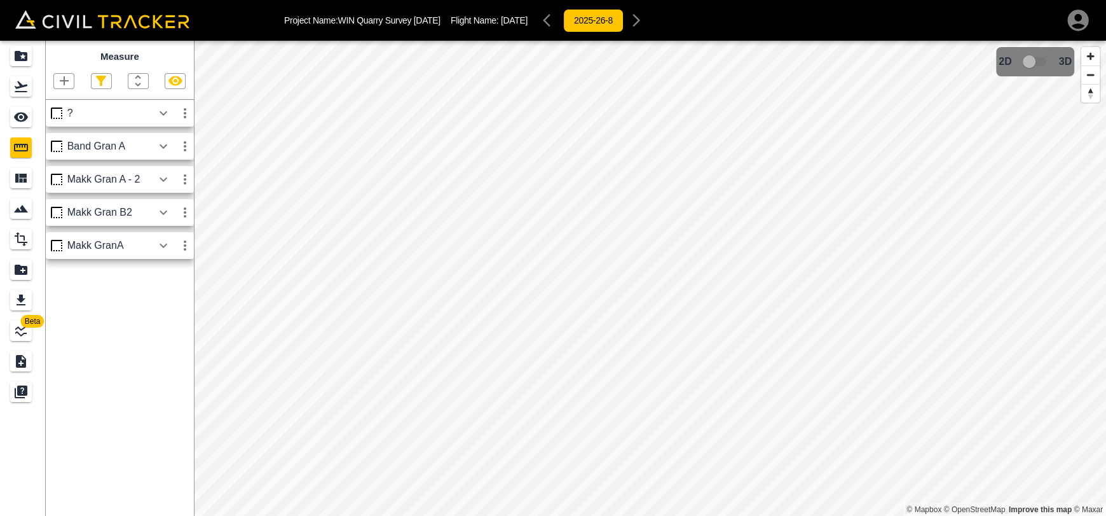
click at [178, 86] on icon "button" at bounding box center [175, 80] width 15 height 15
click at [165, 113] on icon "button" at bounding box center [163, 113] width 15 height 15
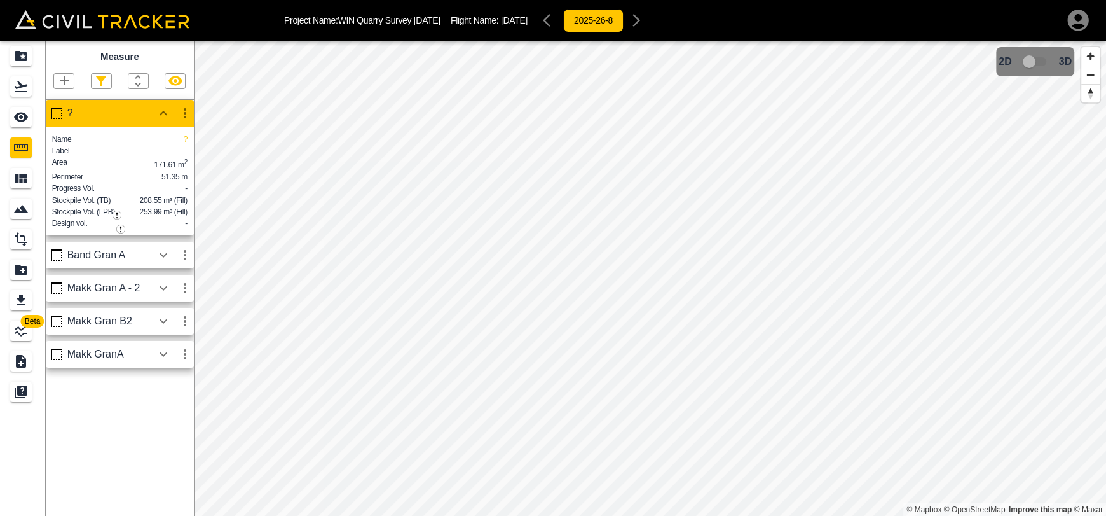
click at [165, 113] on icon "button" at bounding box center [164, 113] width 8 height 4
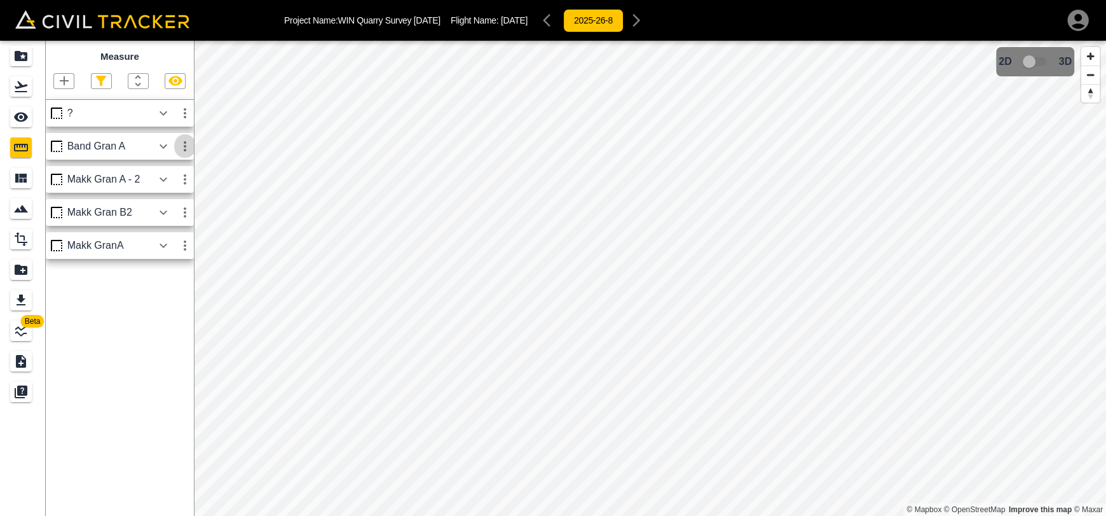
click at [177, 152] on icon "button" at bounding box center [184, 146] width 15 height 15
click at [164, 150] on div at bounding box center [553, 258] width 1106 height 516
click at [164, 149] on icon "button" at bounding box center [163, 146] width 15 height 15
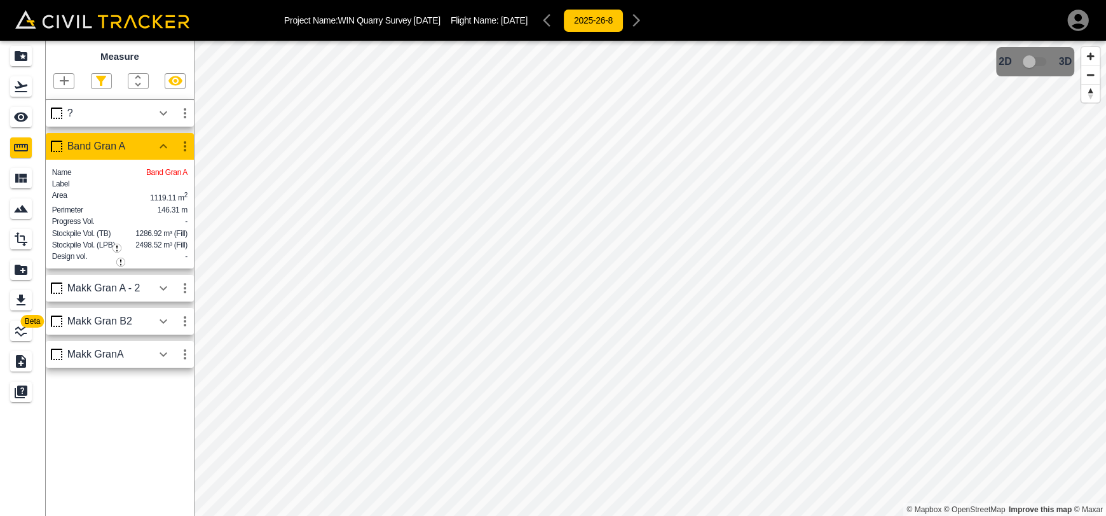
click at [164, 149] on icon "button" at bounding box center [163, 146] width 15 height 15
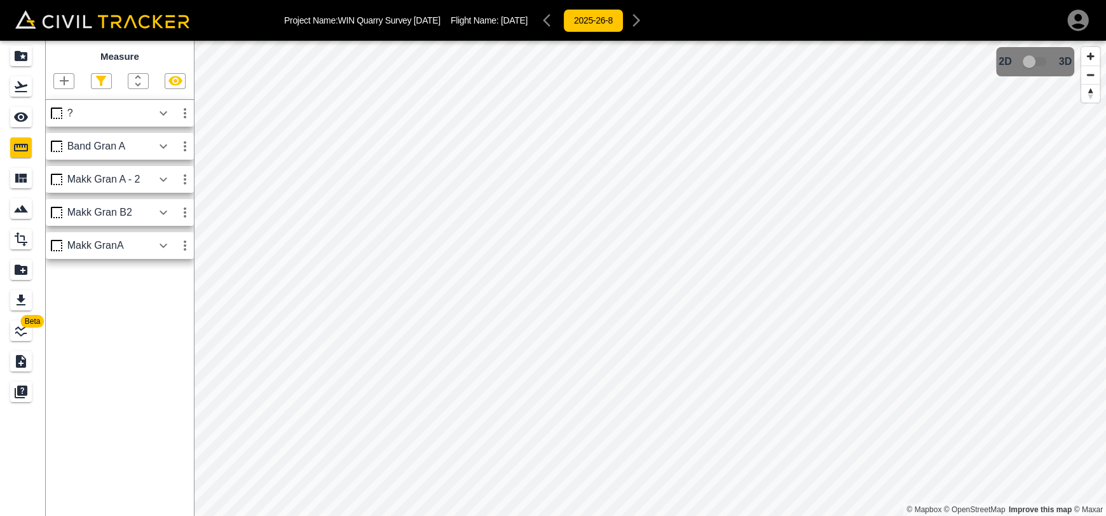
click at [165, 120] on icon "button" at bounding box center [163, 113] width 15 height 15
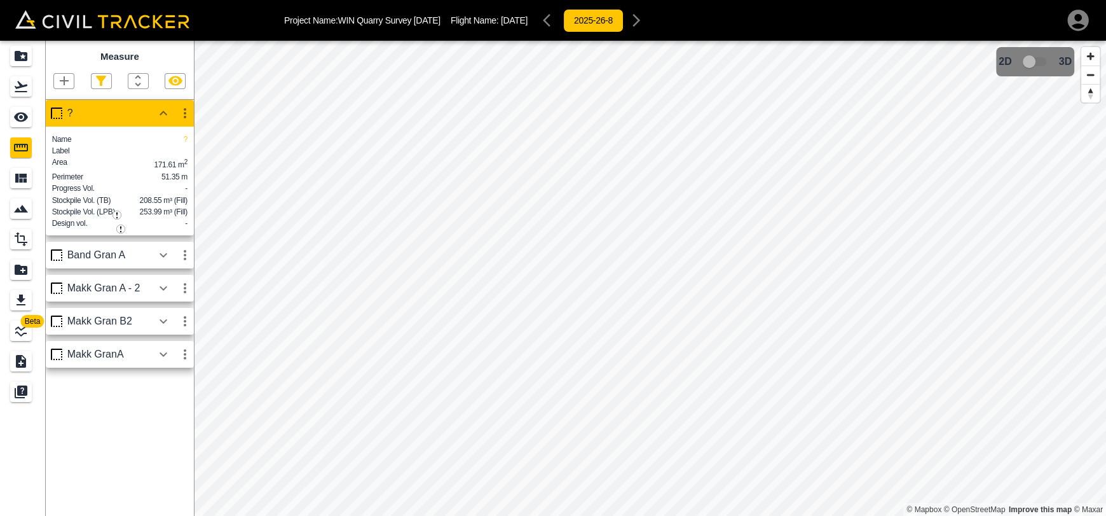
click at [165, 120] on icon "button" at bounding box center [163, 113] width 15 height 15
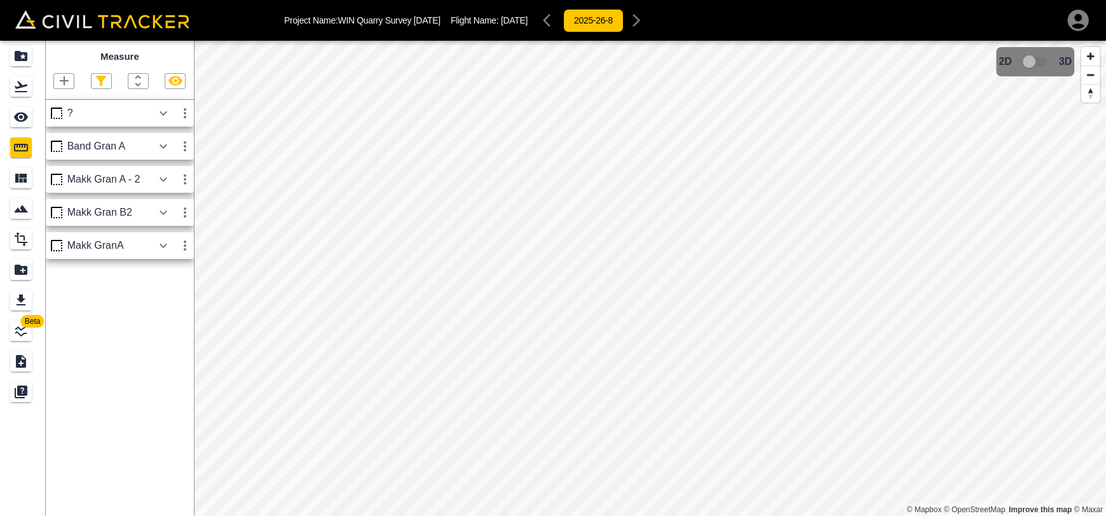
click at [165, 149] on icon "button" at bounding box center [163, 146] width 15 height 15
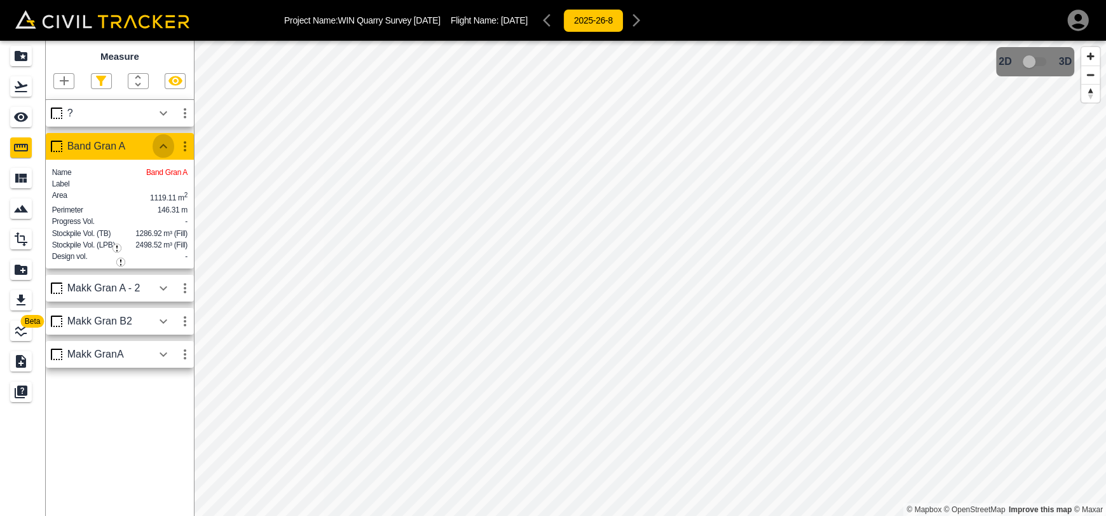
click at [165, 149] on icon "button" at bounding box center [163, 146] width 15 height 15
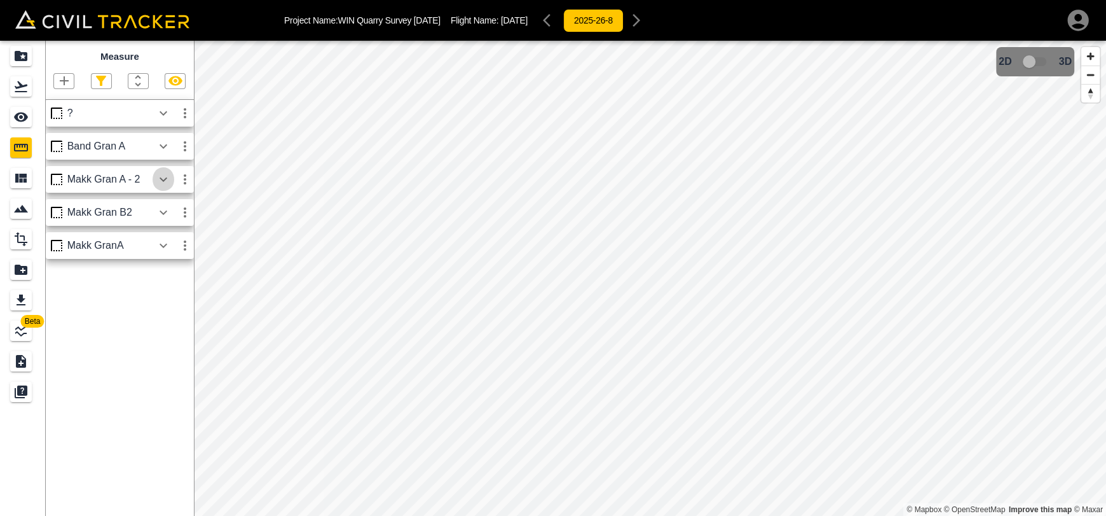
click at [168, 174] on icon "button" at bounding box center [163, 179] width 15 height 15
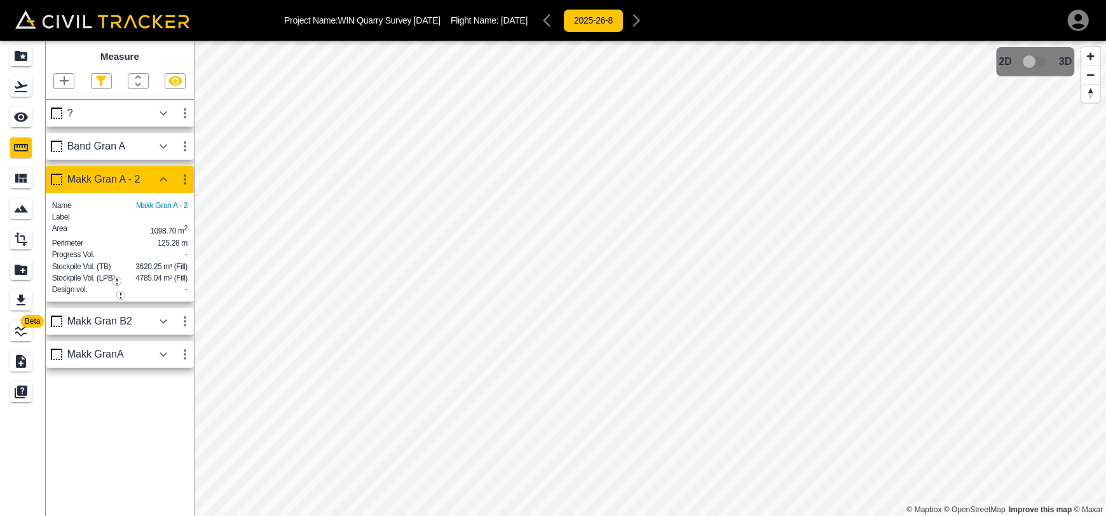
click at [168, 174] on icon "button" at bounding box center [163, 179] width 15 height 15
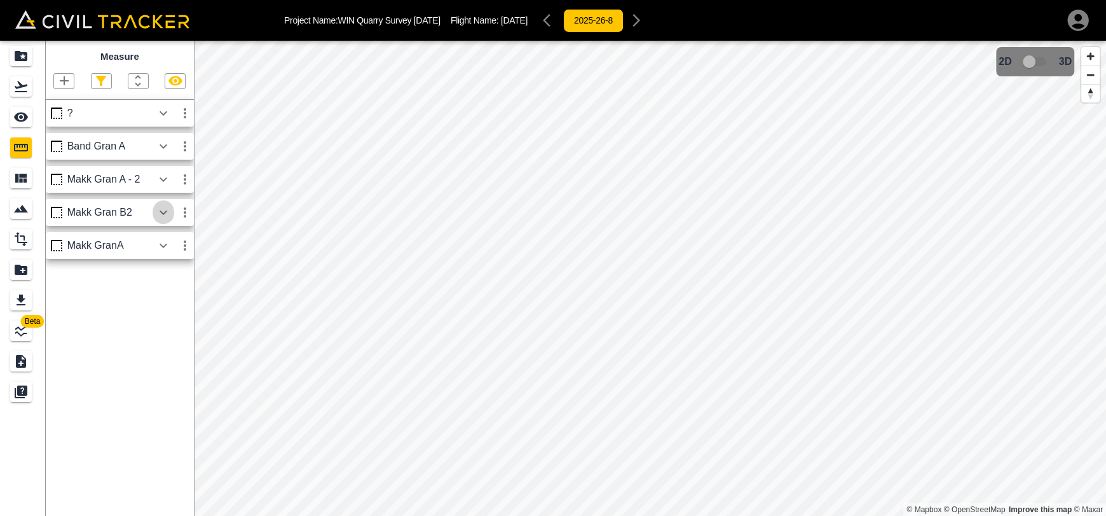
click at [163, 211] on icon "button" at bounding box center [163, 212] width 15 height 15
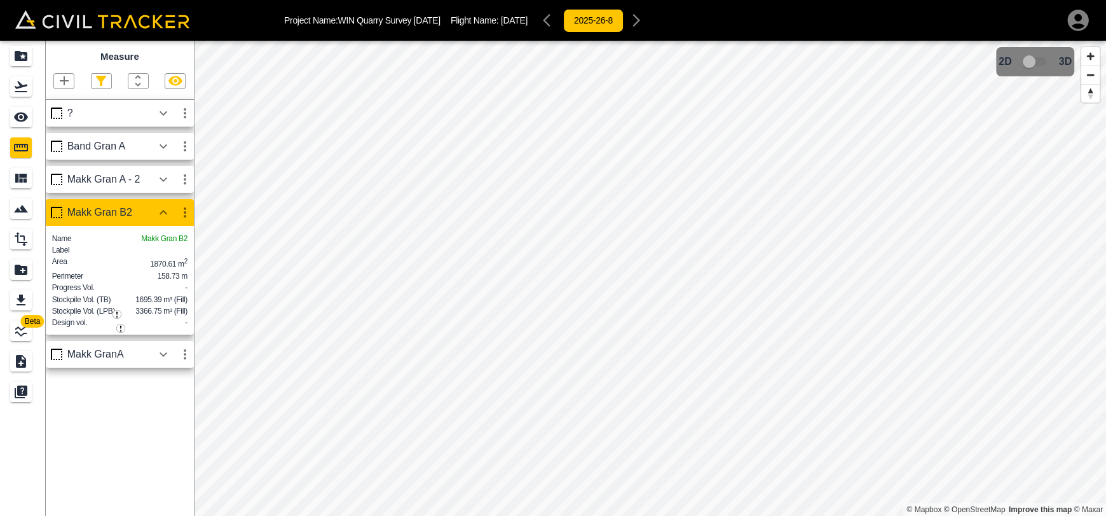
click at [163, 211] on icon "button" at bounding box center [164, 212] width 8 height 4
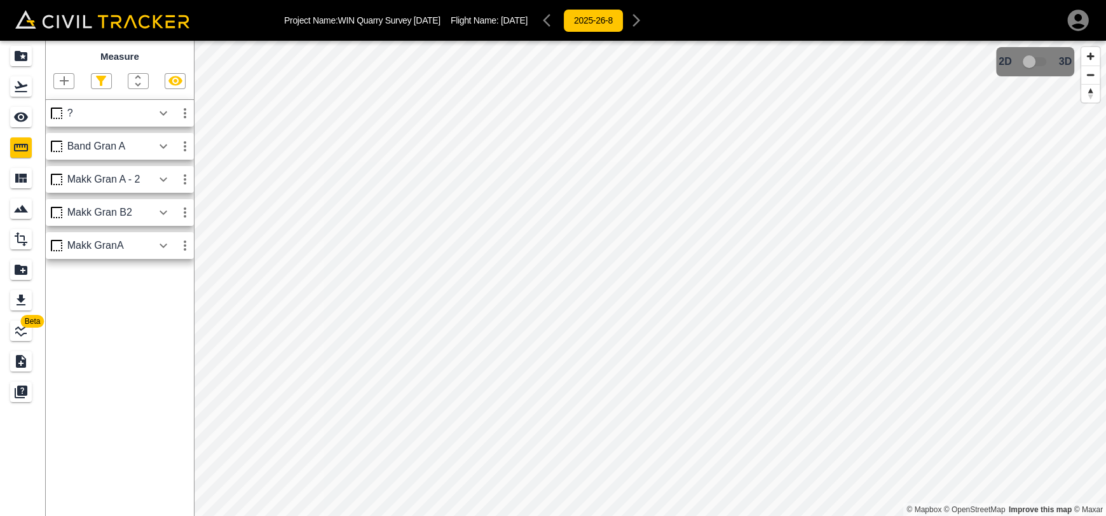
click at [162, 241] on icon "button" at bounding box center [163, 245] width 15 height 15
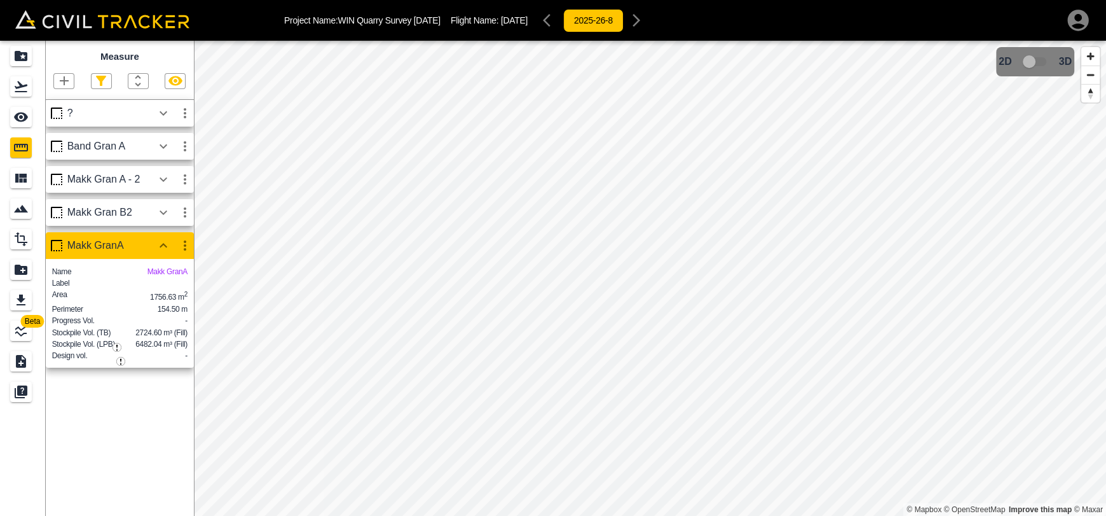
click at [160, 242] on icon "button" at bounding box center [163, 245] width 15 height 15
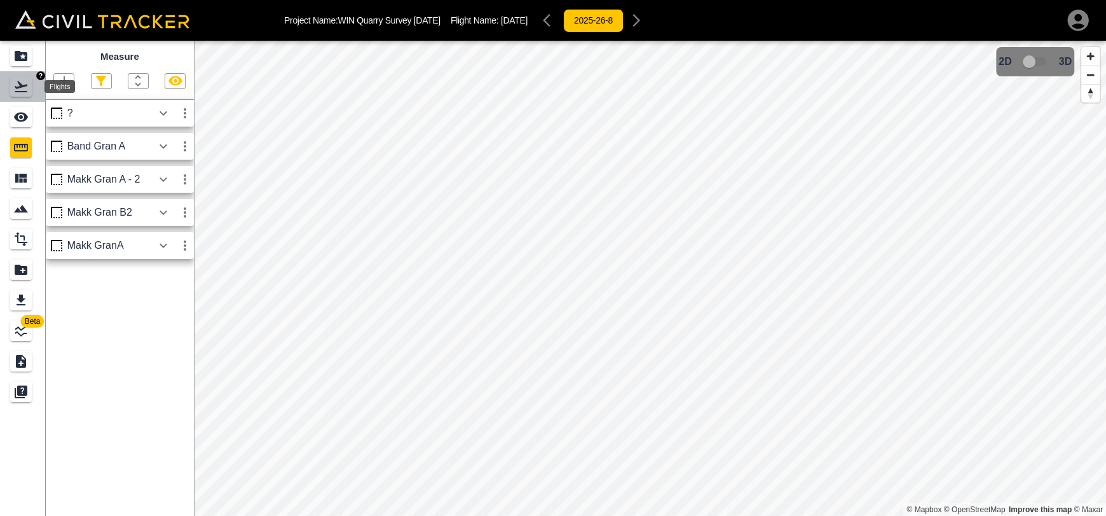
click at [22, 81] on icon "Flights" at bounding box center [20, 86] width 15 height 15
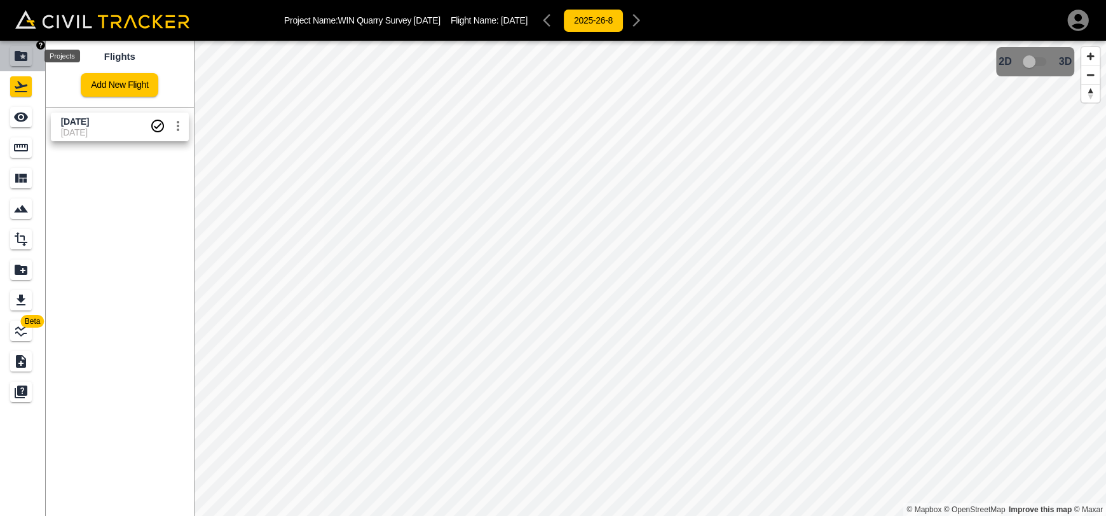
click at [22, 58] on icon "Projects" at bounding box center [21, 56] width 13 height 10
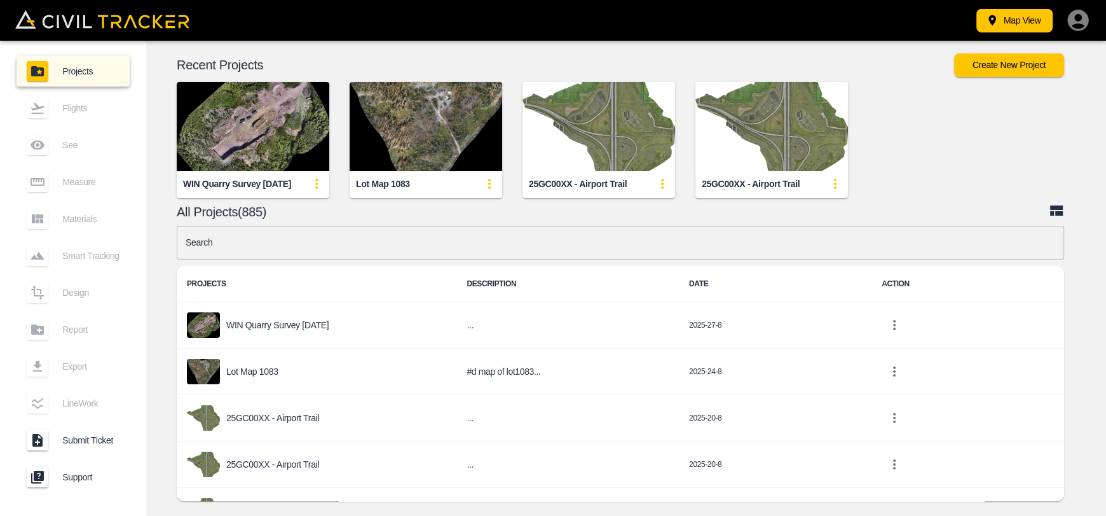
click at [326, 233] on input "text" at bounding box center [621, 243] width 888 height 34
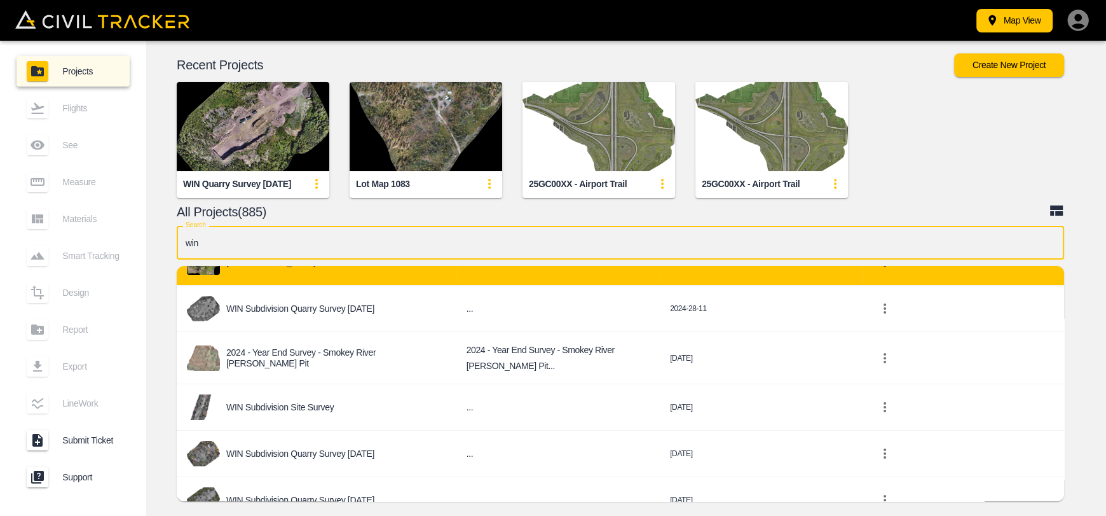
scroll to position [127, 0]
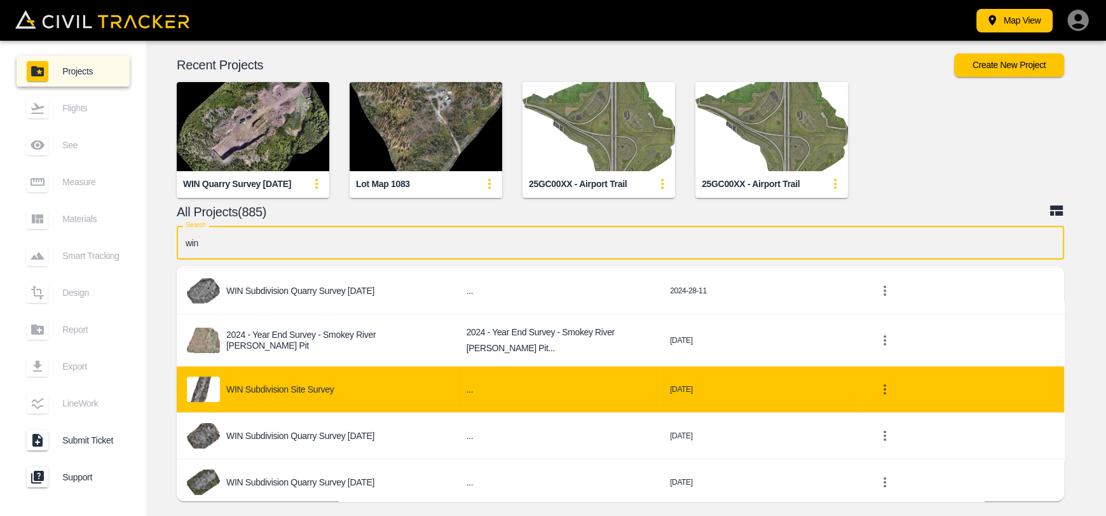
type input "win"
click at [334, 402] on td "WIN Subdivision Site Survey" at bounding box center [317, 389] width 280 height 46
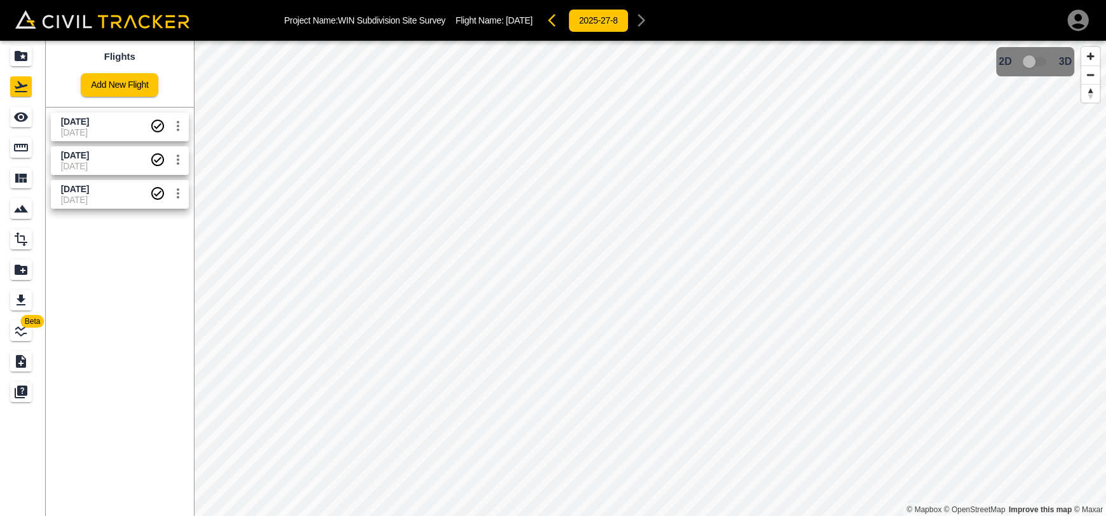
click at [78, 137] on span "[DATE]" at bounding box center [105, 132] width 89 height 10
click at [21, 149] on icon "Measure" at bounding box center [20, 147] width 15 height 15
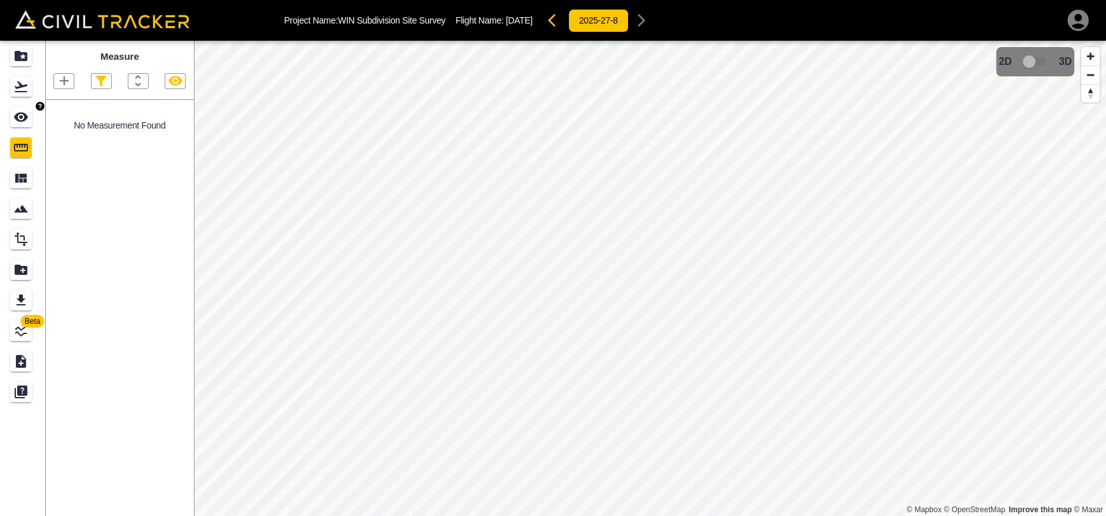
click at [18, 117] on icon "See" at bounding box center [20, 116] width 15 height 15
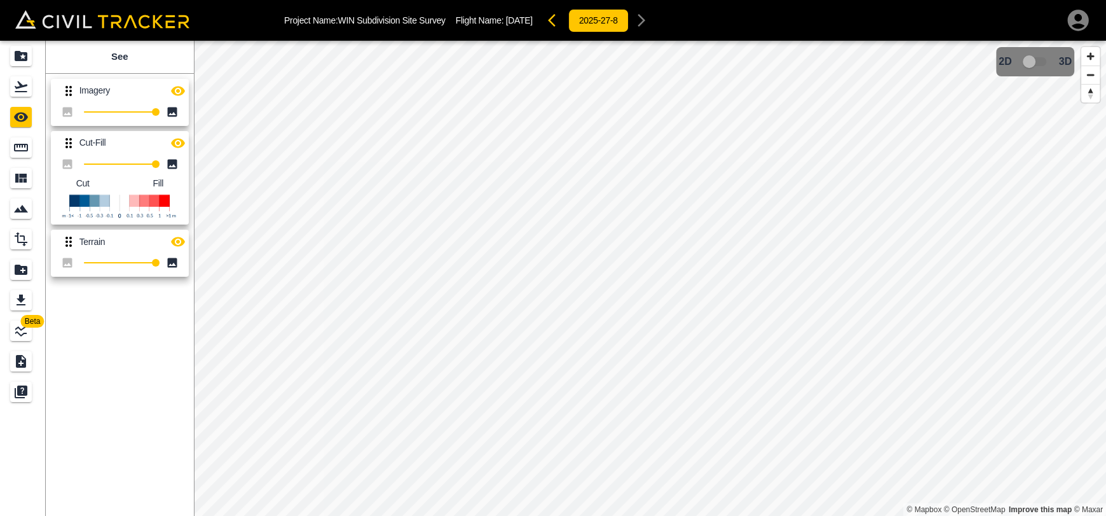
click at [179, 135] on icon "button" at bounding box center [177, 142] width 15 height 15
click at [185, 91] on icon "button" at bounding box center [177, 90] width 15 height 15
click at [172, 239] on icon "button" at bounding box center [178, 242] width 14 height 10
click at [175, 242] on icon "button" at bounding box center [177, 241] width 15 height 15
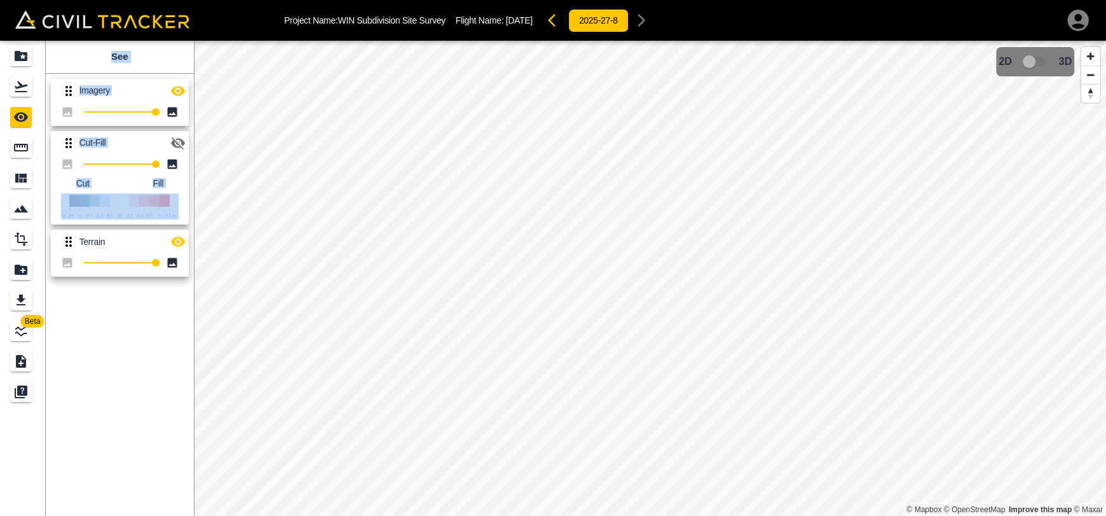
drag, startPoint x: 61, startPoint y: 246, endPoint x: 99, endPoint y: 50, distance: 200.1
click at [99, 50] on div "See Imagery 100 Cut-Fill 100 Cut Fill Terrain 100" at bounding box center [120, 278] width 148 height 475
click at [100, 146] on p "Cut-Fill" at bounding box center [122, 142] width 86 height 10
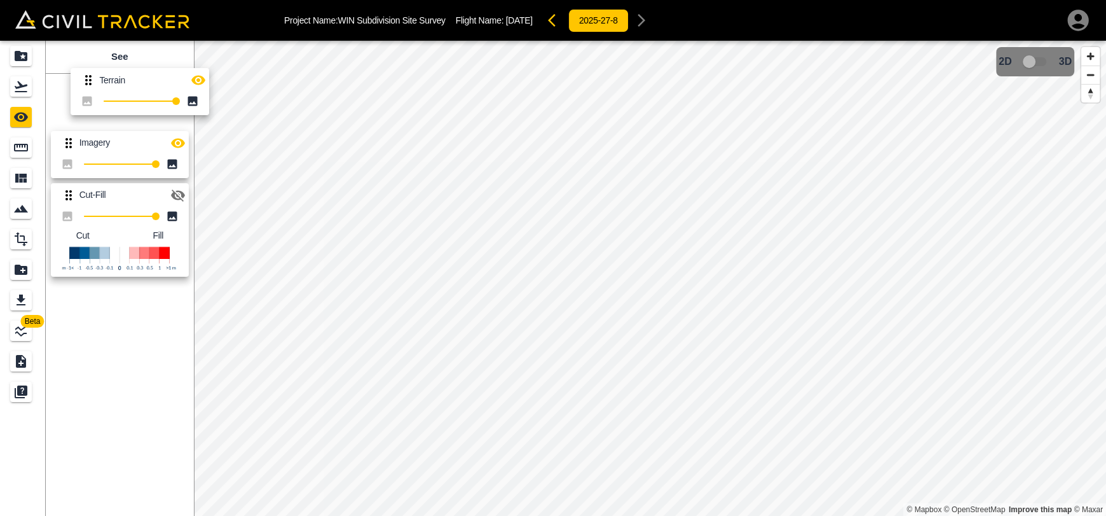
drag, startPoint x: 81, startPoint y: 153, endPoint x: 97, endPoint y: 52, distance: 102.3
click at [97, 52] on div "See Imagery 100 Cut-Fill 100 Cut Fill Terrain 100" at bounding box center [120, 278] width 148 height 475
click at [172, 89] on icon "button" at bounding box center [178, 91] width 14 height 10
click at [174, 93] on icon "button" at bounding box center [178, 91] width 14 height 12
click at [174, 146] on icon "button" at bounding box center [178, 143] width 14 height 10
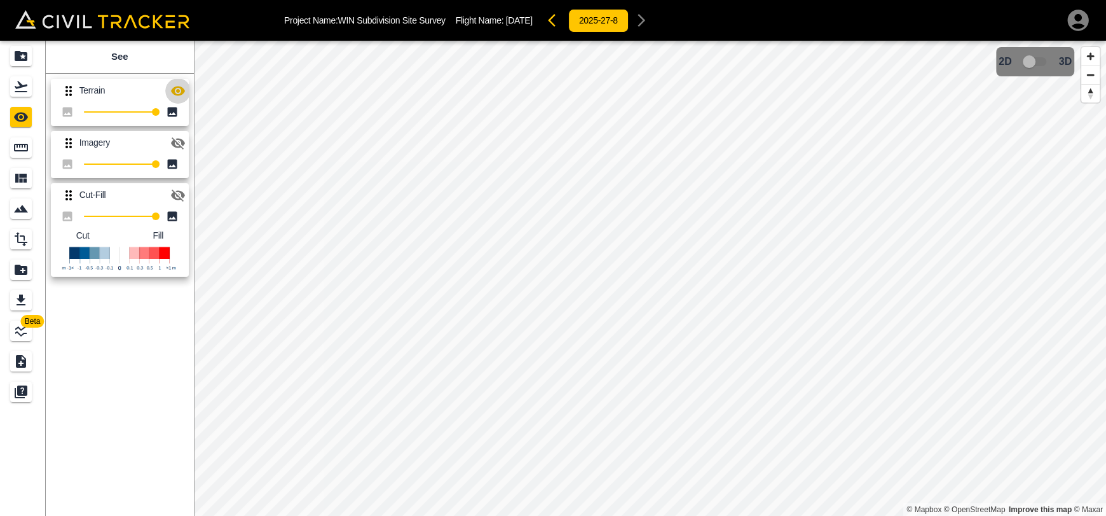
click at [177, 96] on icon "button" at bounding box center [177, 90] width 15 height 15
drag, startPoint x: 74, startPoint y: 94, endPoint x: 76, endPoint y: 139, distance: 45.2
click at [74, 139] on div "Terrain 100 Imagery 100 Cut-Fill 100 Cut Fill" at bounding box center [117, 176] width 153 height 214
drag, startPoint x: 65, startPoint y: 142, endPoint x: 82, endPoint y: 85, distance: 60.4
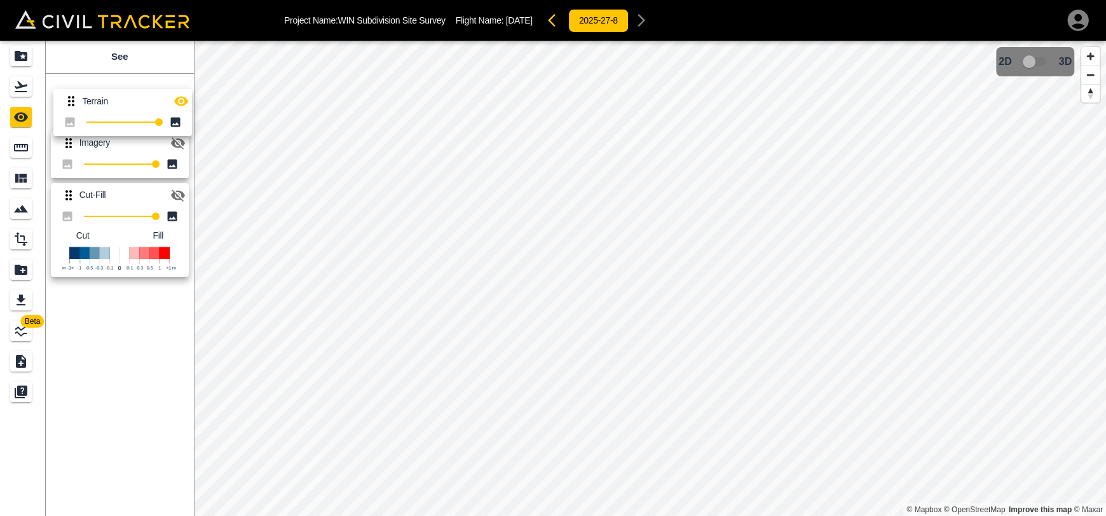
click at [78, 83] on div "Imagery 100 Terrain 100 Cut-Fill 100 Cut Fill" at bounding box center [117, 176] width 153 height 214
click at [176, 93] on icon "button" at bounding box center [177, 90] width 15 height 15
drag, startPoint x: 12, startPoint y: 93, endPoint x: 18, endPoint y: 70, distance: 24.2
click at [12, 93] on div "Flights" at bounding box center [21, 86] width 22 height 20
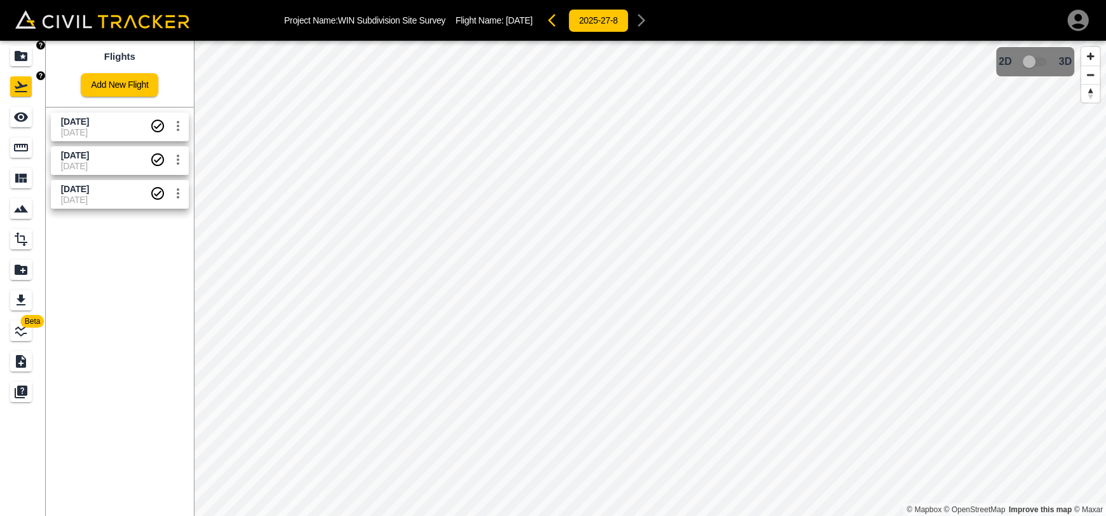
click at [19, 66] on link at bounding box center [23, 56] width 46 height 31
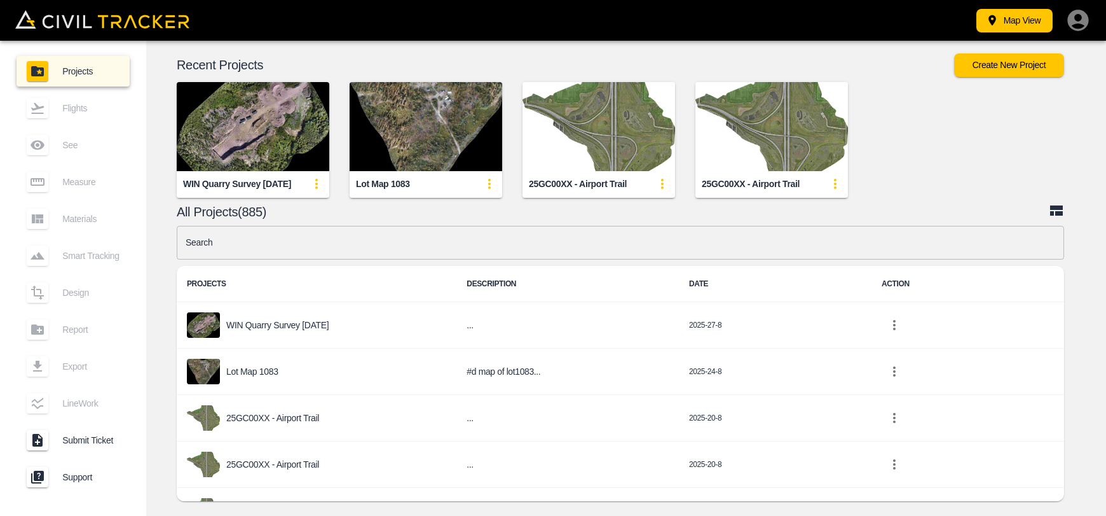
click at [384, 245] on input "text" at bounding box center [621, 243] width 888 height 34
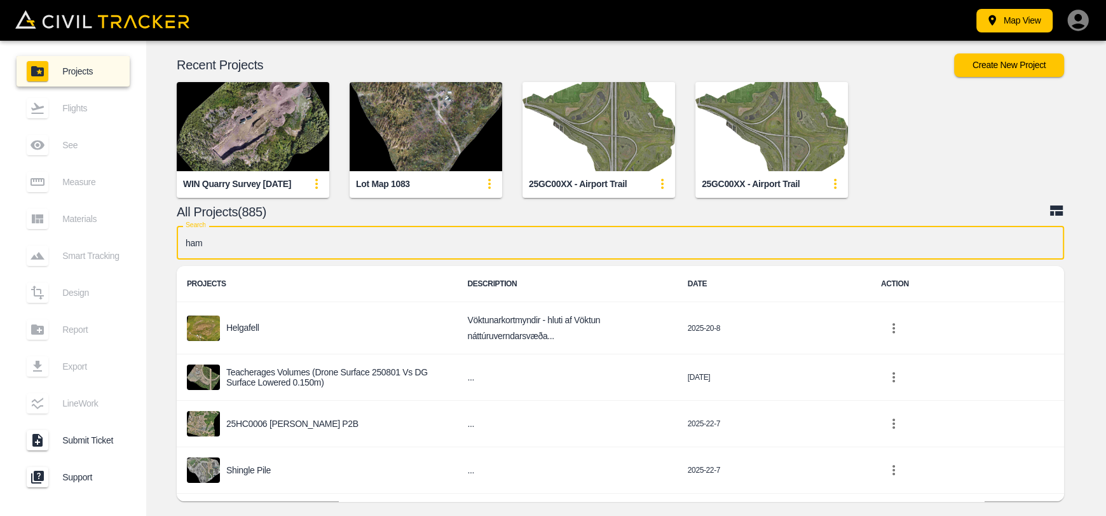
type input "[PERSON_NAME]"
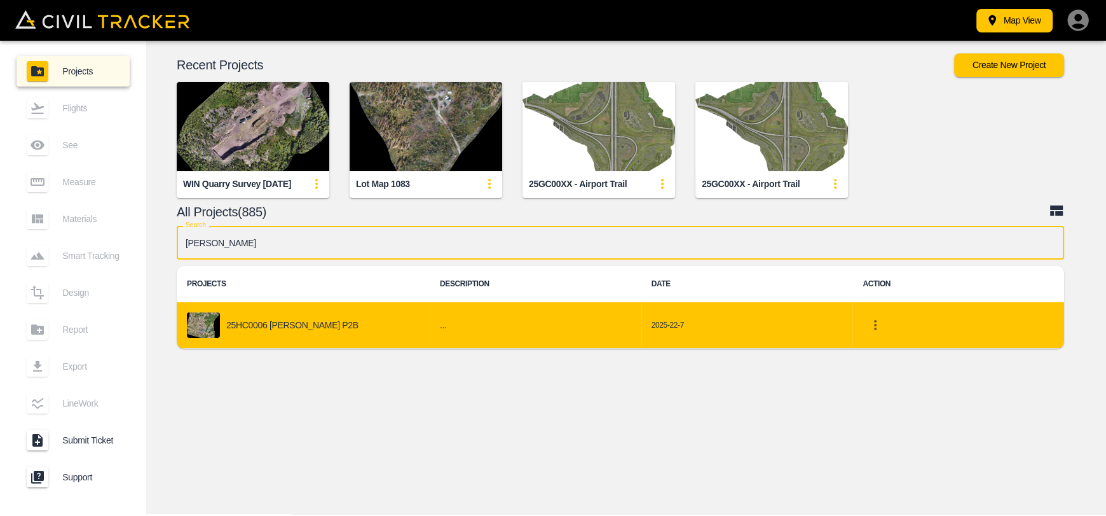
click at [256, 331] on div "25HC0006 [PERSON_NAME] P2B" at bounding box center [303, 324] width 233 height 25
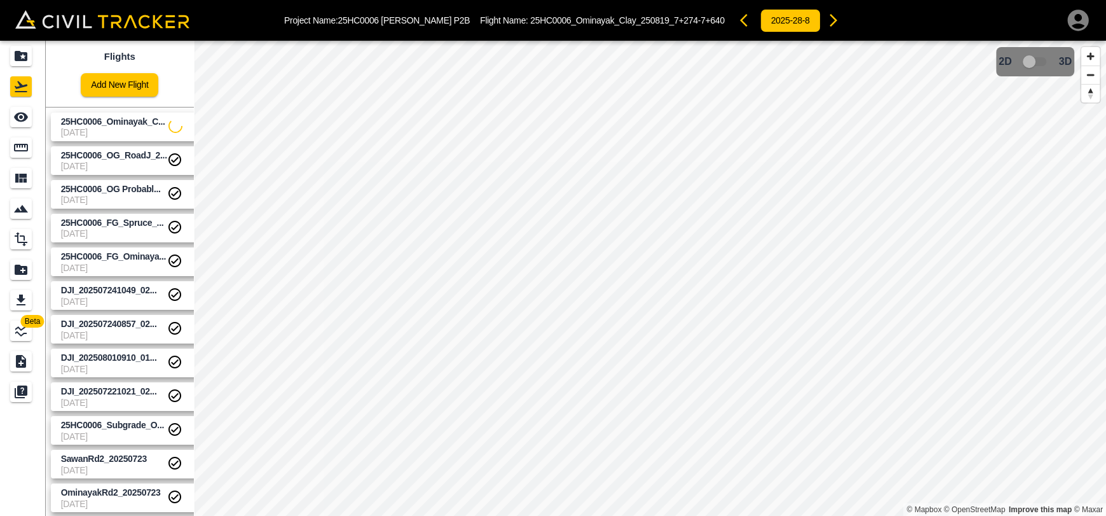
click at [94, 128] on span "[DATE]" at bounding box center [114, 132] width 107 height 10
click at [22, 118] on icon "See" at bounding box center [20, 116] width 15 height 15
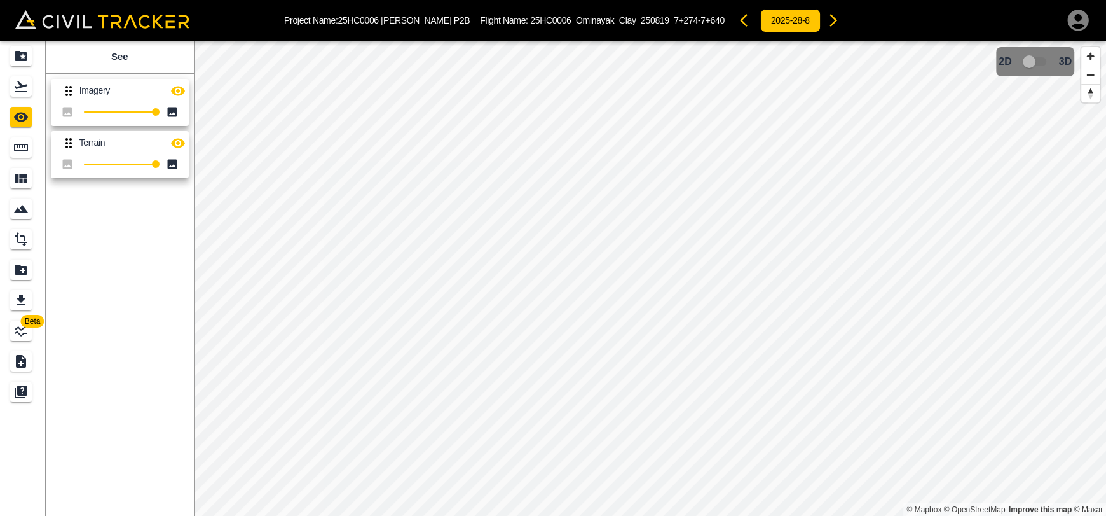
click at [179, 88] on icon "button" at bounding box center [177, 90] width 15 height 15
click at [176, 153] on button "button" at bounding box center [177, 142] width 25 height 25
click at [23, 78] on div "Flights" at bounding box center [21, 86] width 22 height 20
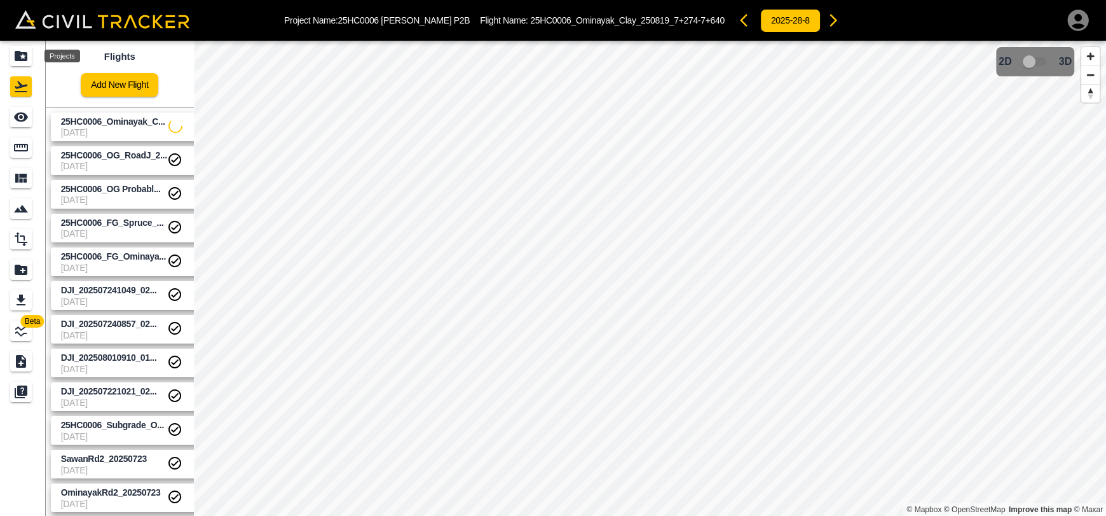
click at [23, 52] on icon "Projects" at bounding box center [20, 55] width 15 height 15
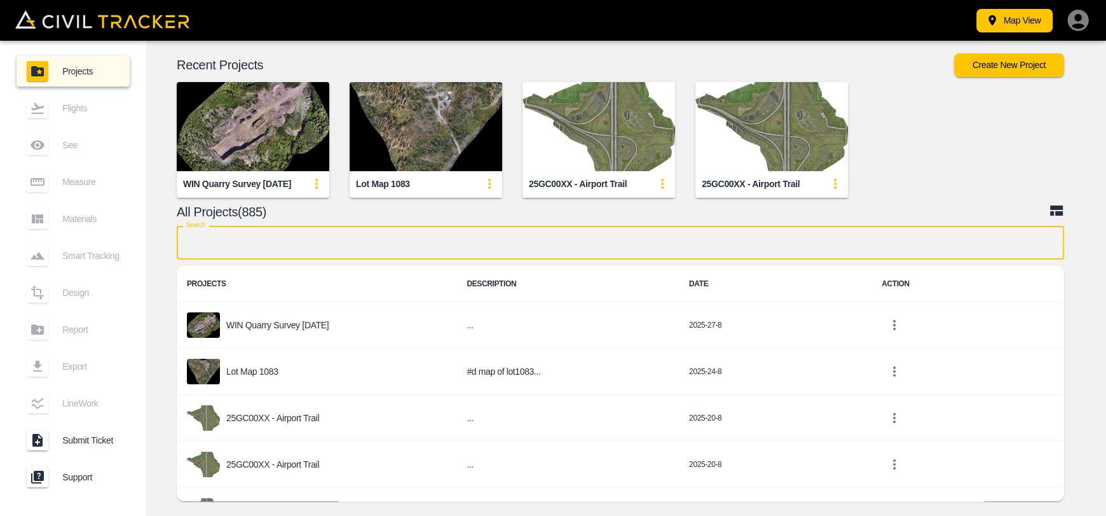
click at [410, 239] on input "text" at bounding box center [621, 243] width 888 height 34
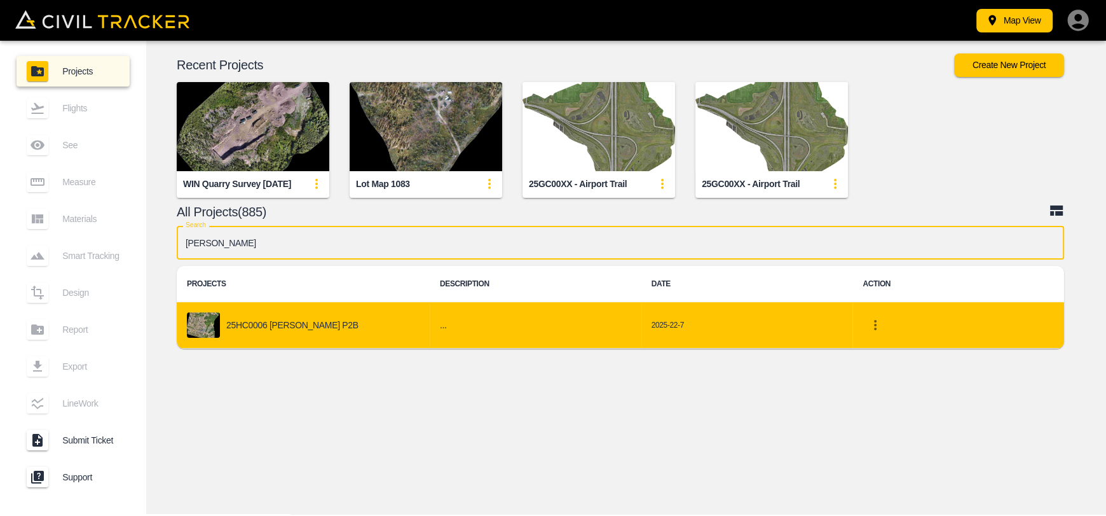
type input "[PERSON_NAME]"
click at [393, 313] on div "25HC0006 [PERSON_NAME] P2B" at bounding box center [303, 324] width 233 height 25
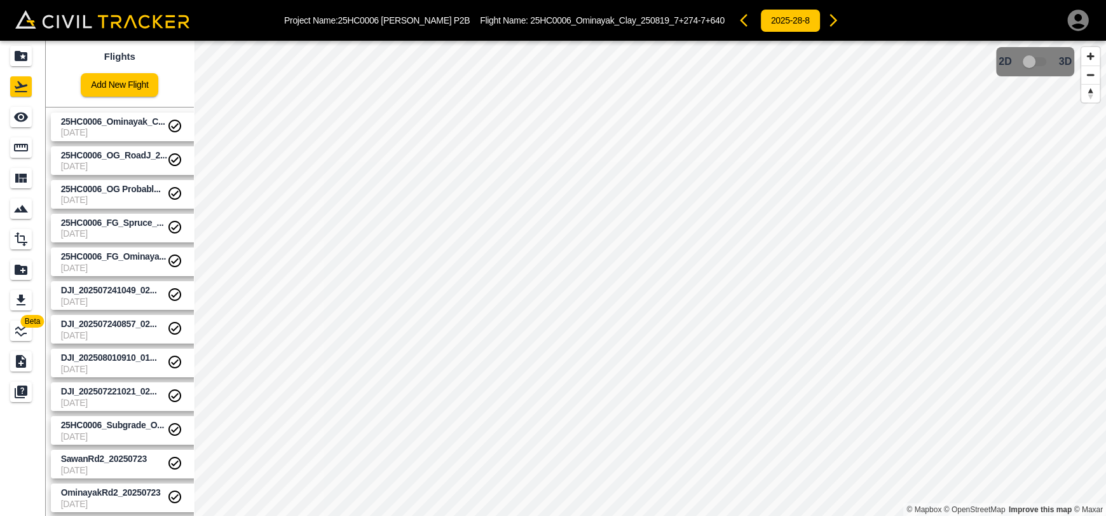
click at [118, 261] on span "25HC0006_FG_Ominaya..." at bounding box center [114, 257] width 106 height 12
click at [117, 228] on span "25HC0006_FG_Spruce_..." at bounding box center [114, 223] width 106 height 12
click at [117, 196] on span "[DATE]" at bounding box center [114, 200] width 106 height 10
click at [116, 161] on span "[DATE]" at bounding box center [114, 166] width 106 height 10
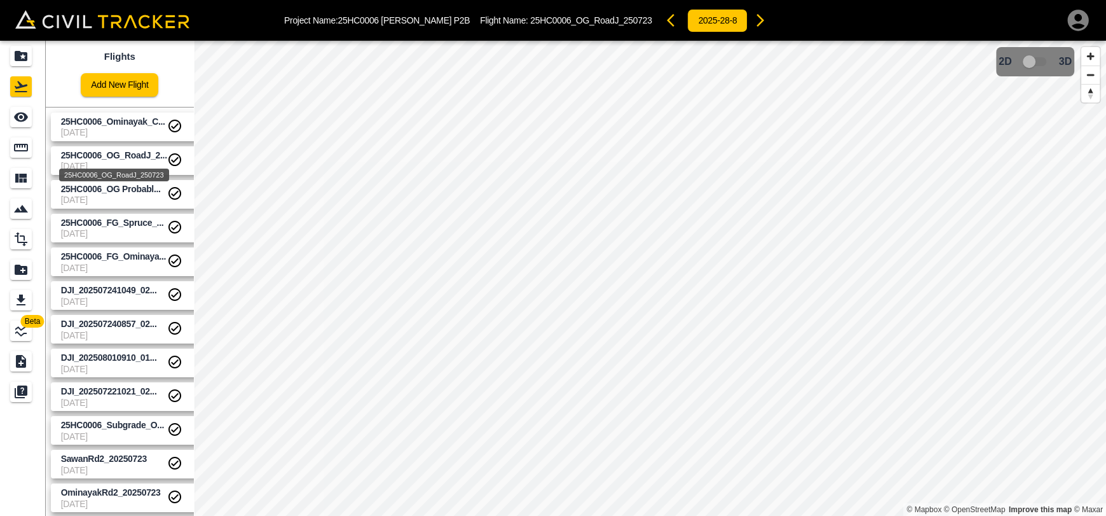
click at [116, 130] on span "[DATE]" at bounding box center [114, 132] width 106 height 10
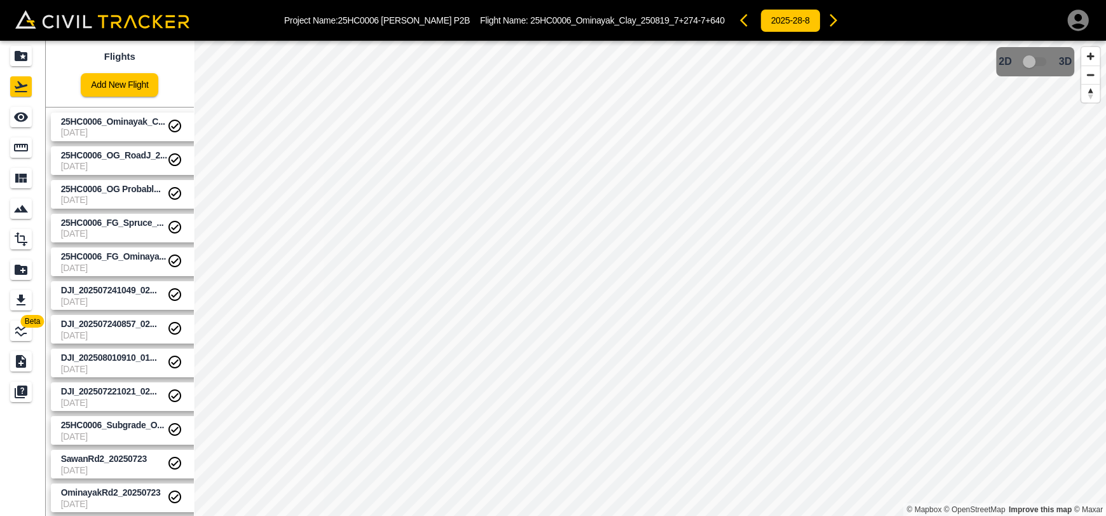
click at [125, 154] on span "25HC0006_OG_RoadJ_2..." at bounding box center [114, 155] width 106 height 10
click at [125, 128] on span "[DATE]" at bounding box center [114, 132] width 106 height 10
click at [20, 62] on icon "Projects" at bounding box center [20, 55] width 15 height 15
